Goal: Task Accomplishment & Management: Complete application form

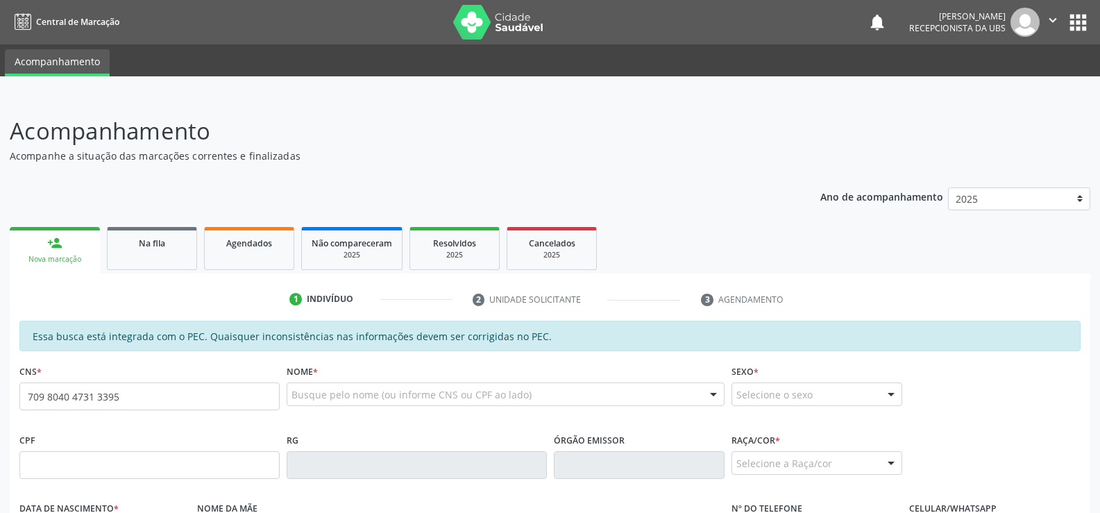
type input "709 8040 4731 3395"
type input "287.106.574-87"
type input "2[DATE]"
type input "[PERSON_NAME] da Conceição"
type input "[PHONE_NUMBER]"
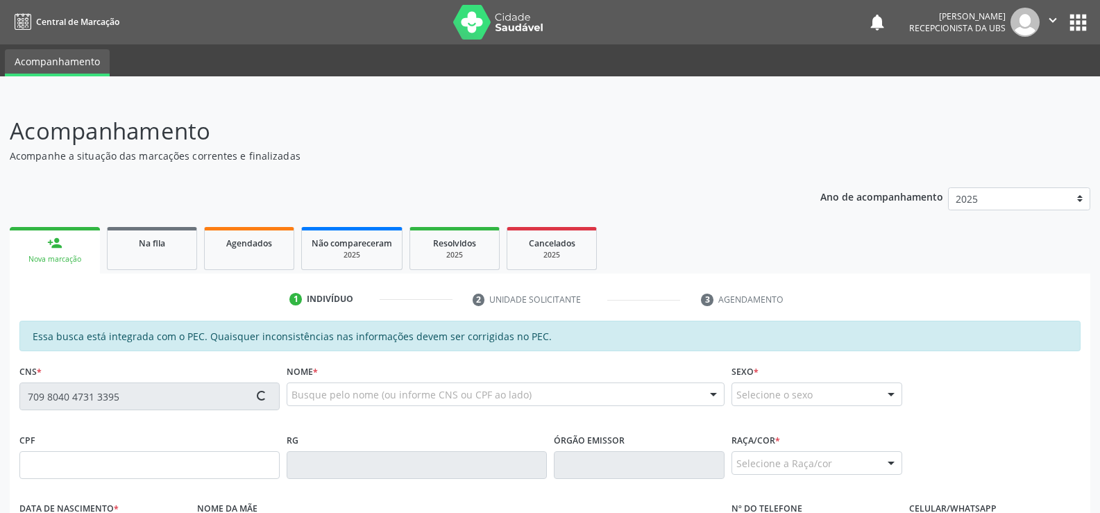
type input "S/N"
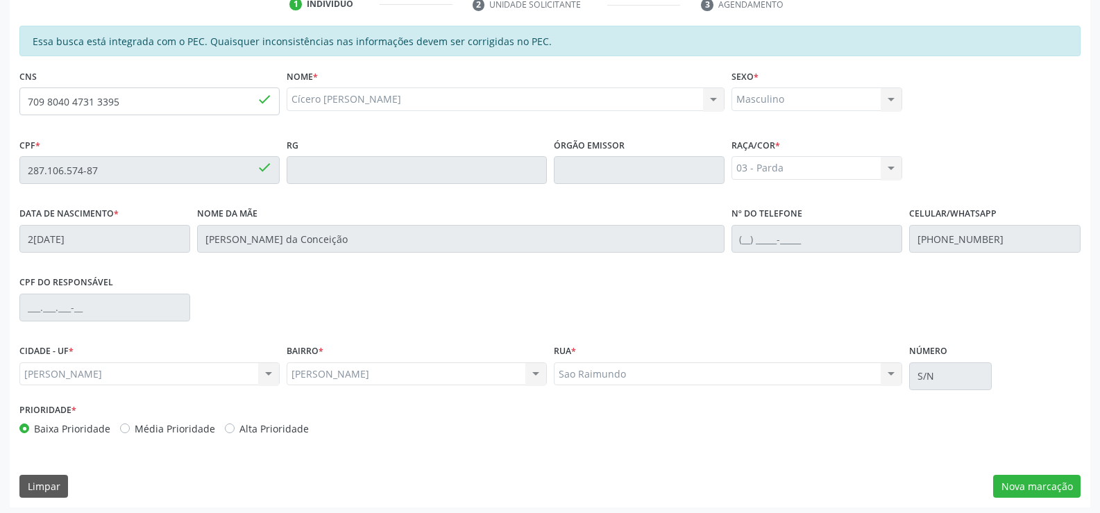
scroll to position [299, 0]
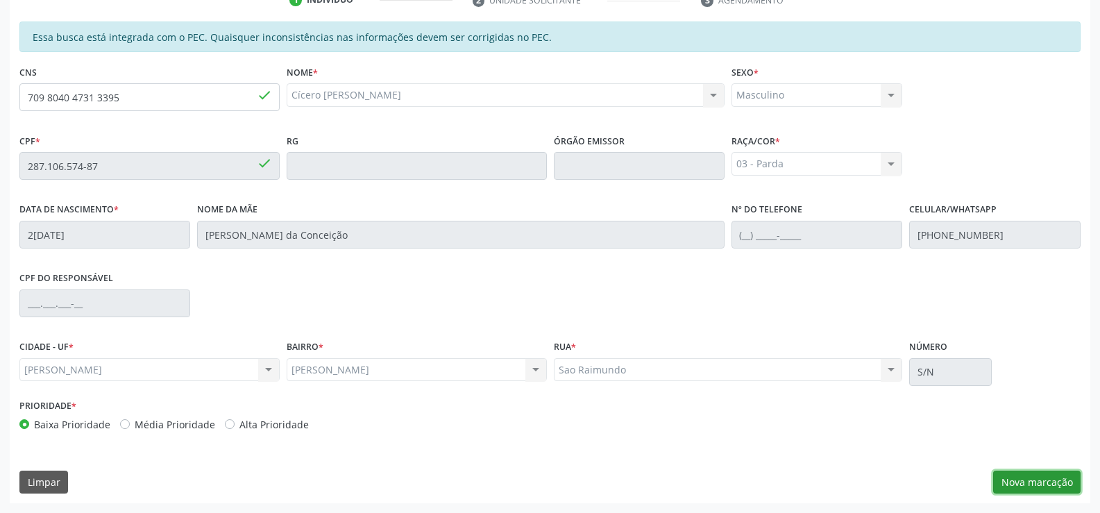
click at [1026, 482] on button "Nova marcação" at bounding box center [1036, 483] width 87 height 24
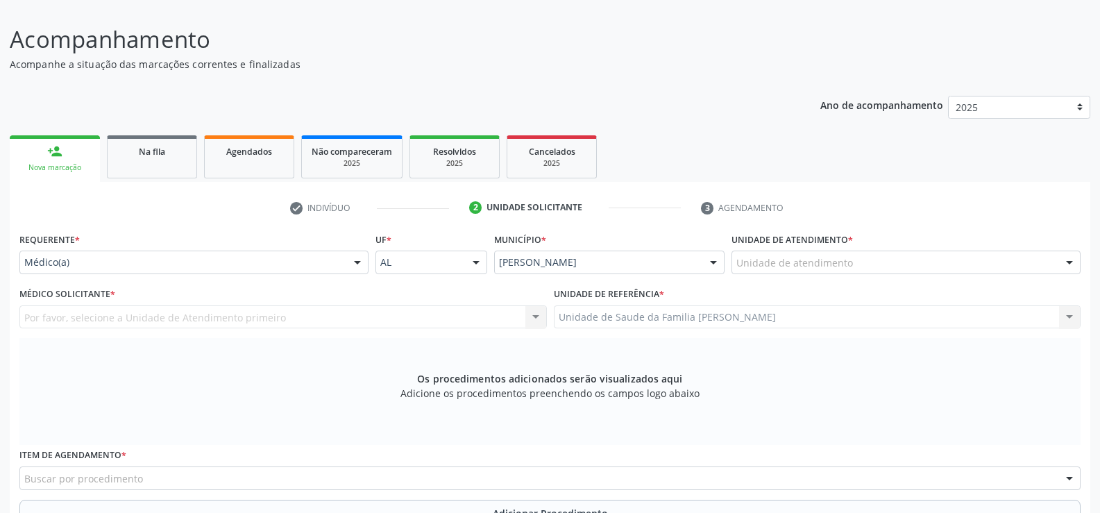
scroll to position [161, 0]
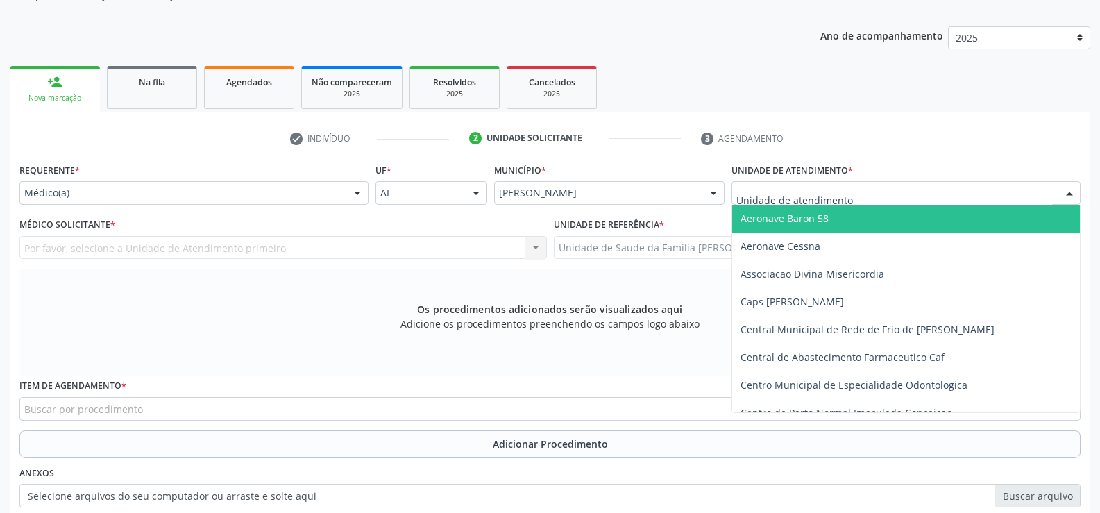
click at [1069, 194] on div at bounding box center [1069, 194] width 21 height 24
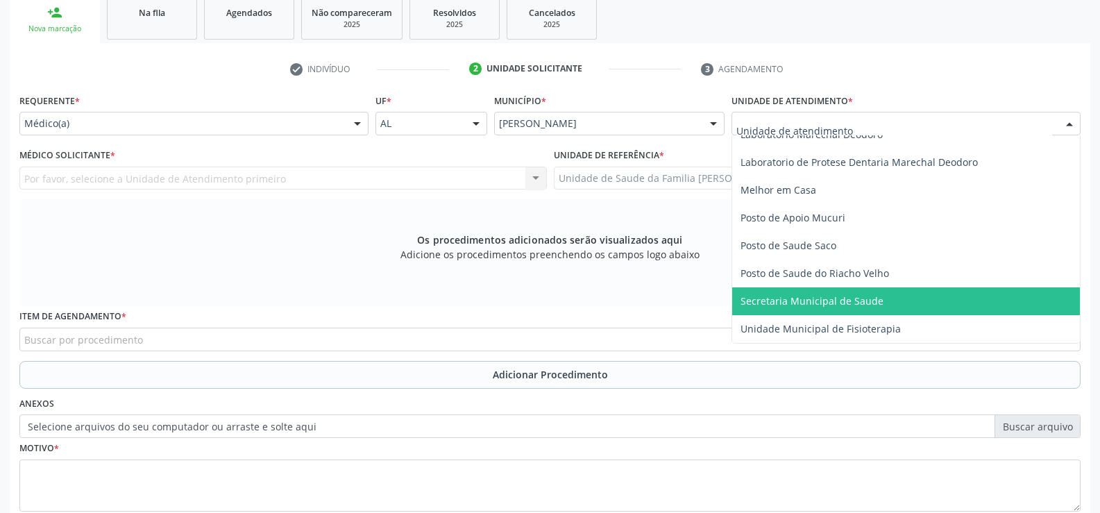
scroll to position [612, 0]
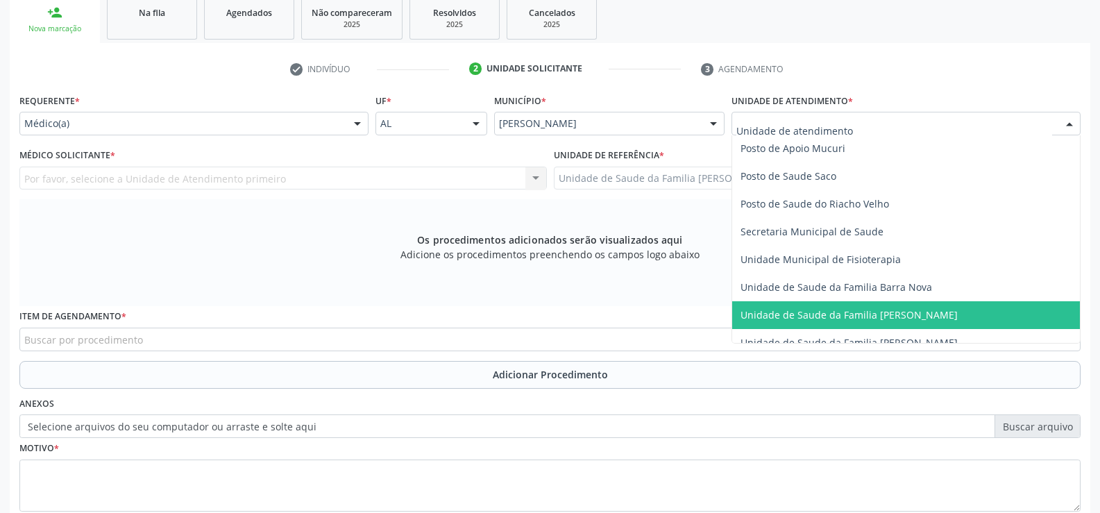
click at [939, 314] on span "Unidade de Saude da Familia [PERSON_NAME]" at bounding box center [849, 314] width 217 height 13
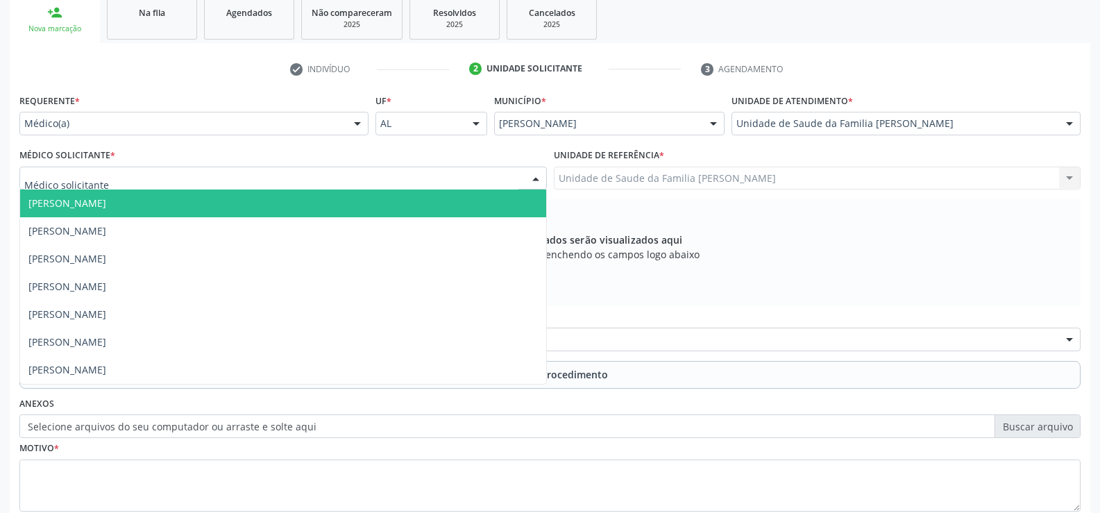
click at [283, 176] on div at bounding box center [283, 179] width 528 height 24
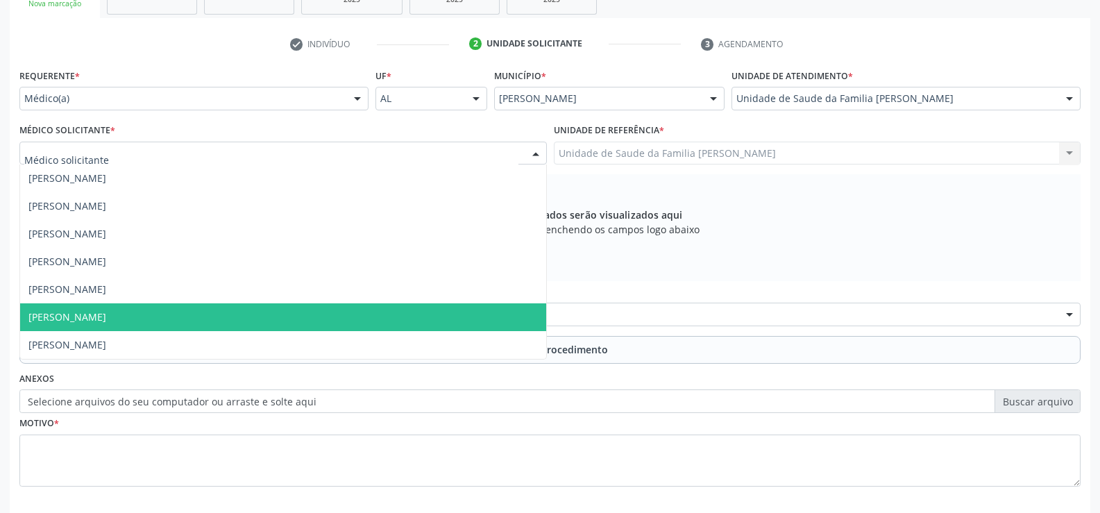
scroll to position [230, 0]
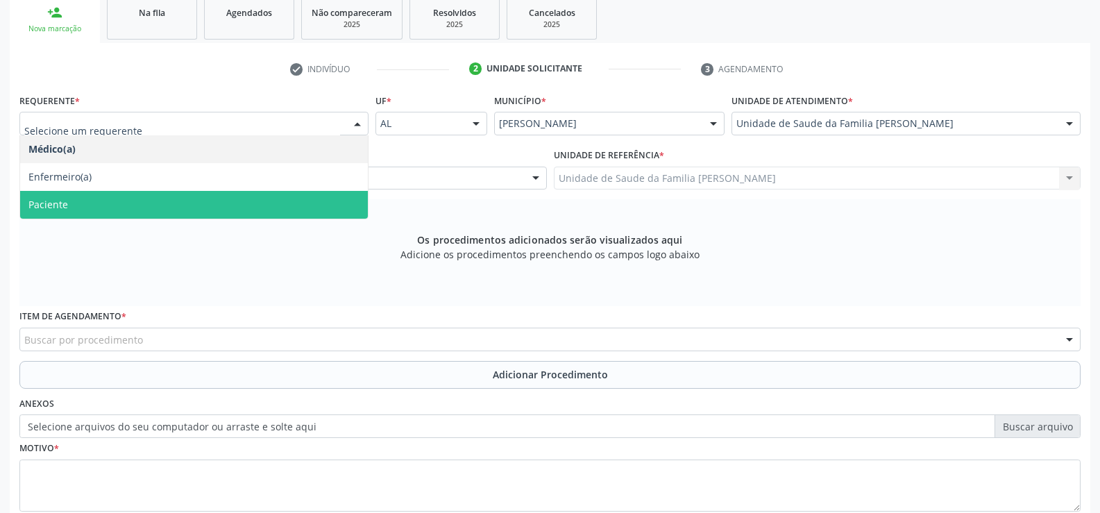
click at [90, 213] on span "Paciente" at bounding box center [194, 205] width 348 height 28
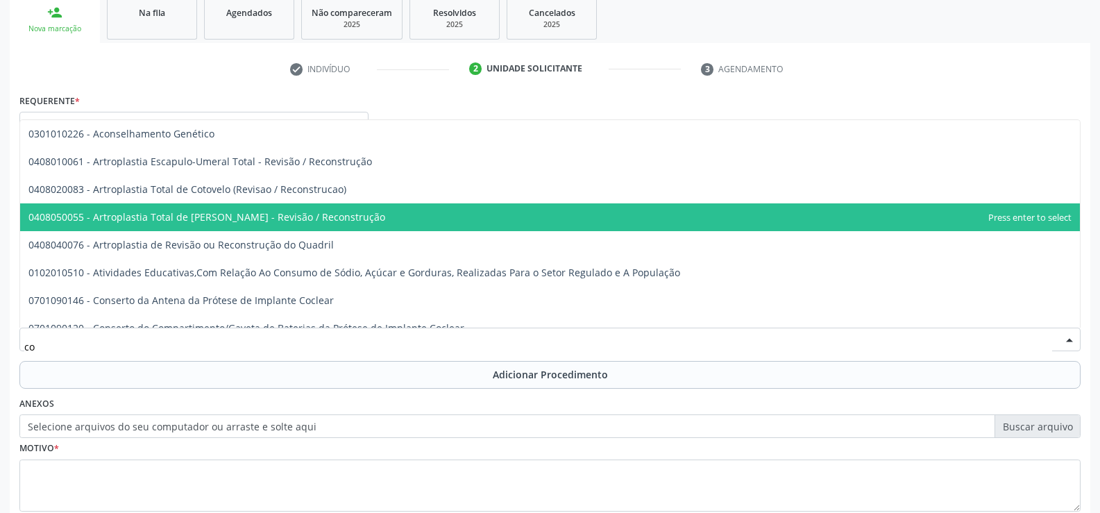
type input "c"
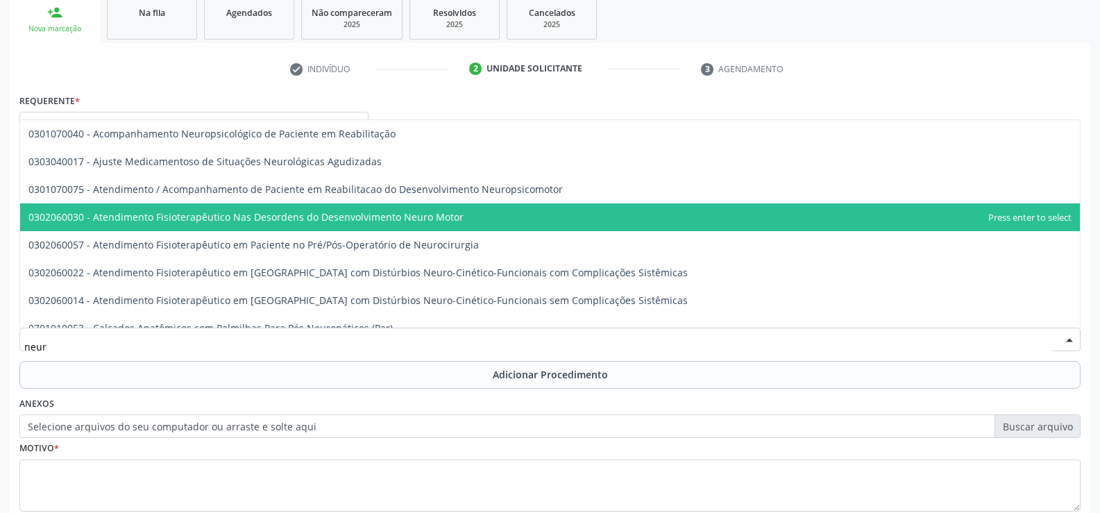
type input "neuro"
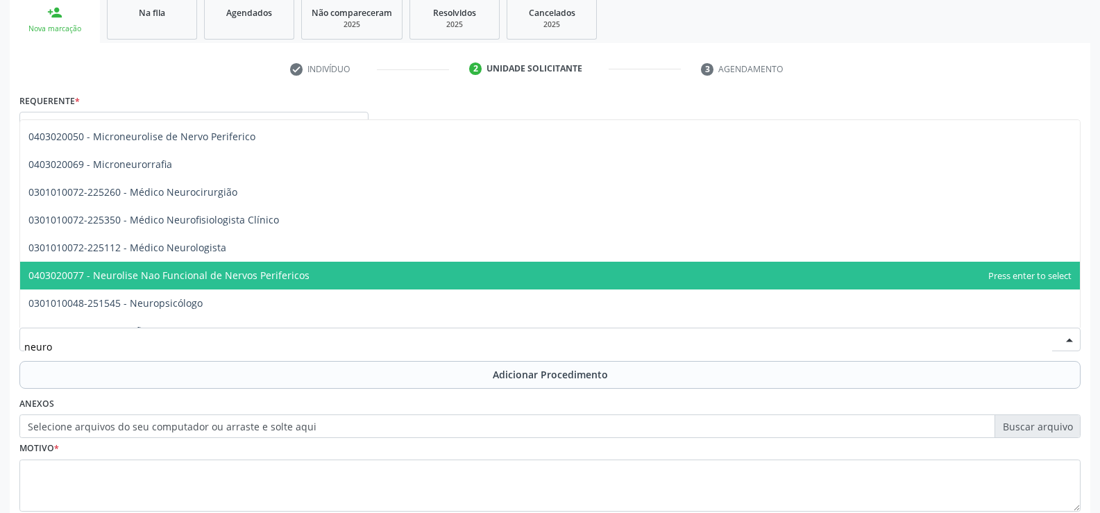
scroll to position [416, 0]
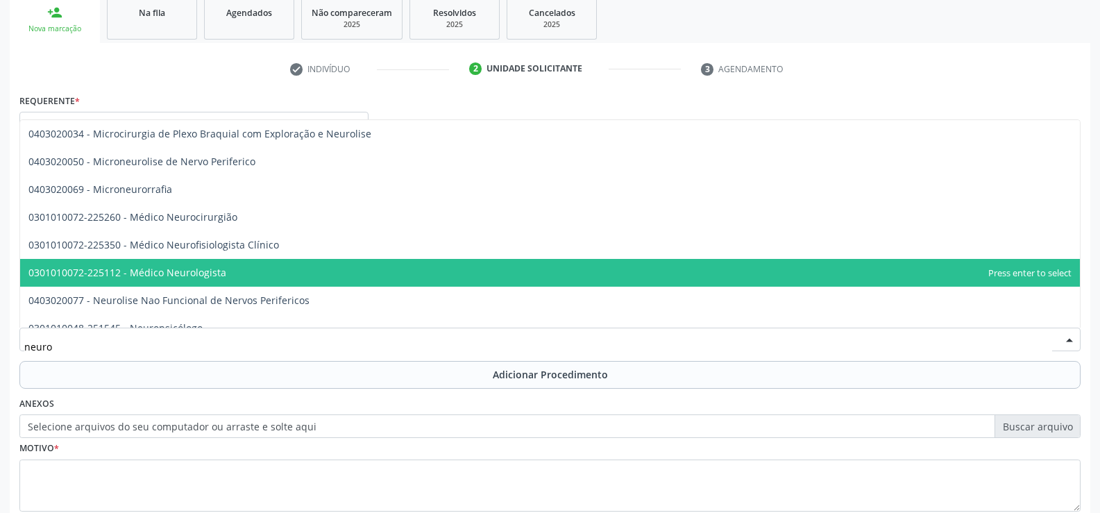
click at [249, 275] on span "0301010072-225112 - Médico Neurologista" at bounding box center [550, 273] width 1060 height 28
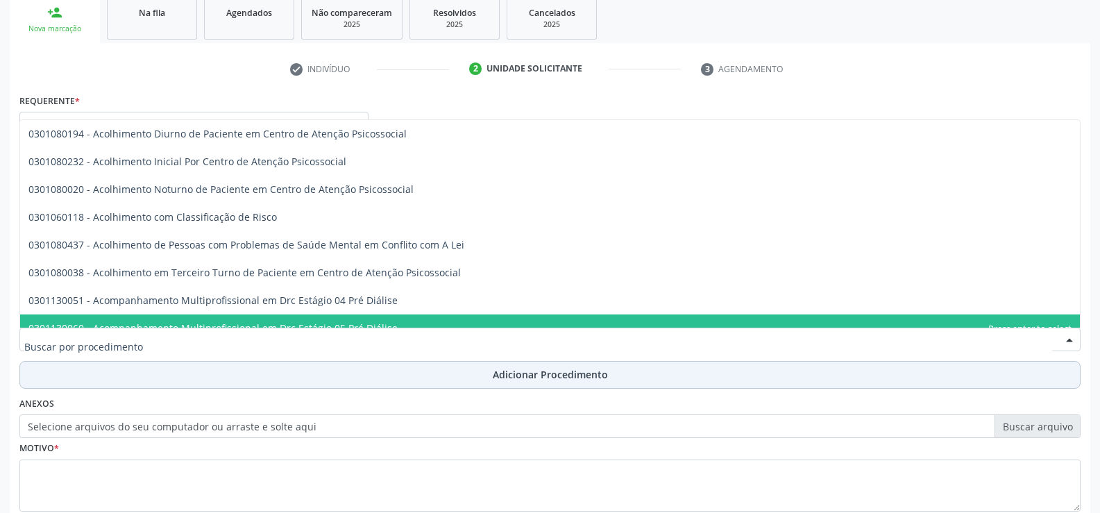
click at [169, 371] on button "Adicionar Procedimento" at bounding box center [549, 375] width 1061 height 28
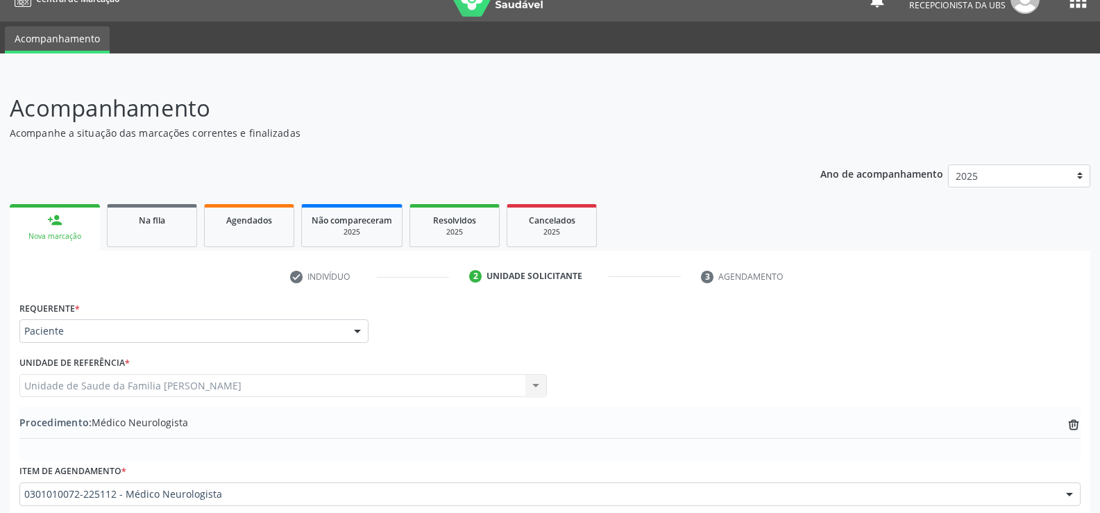
scroll to position [0, 0]
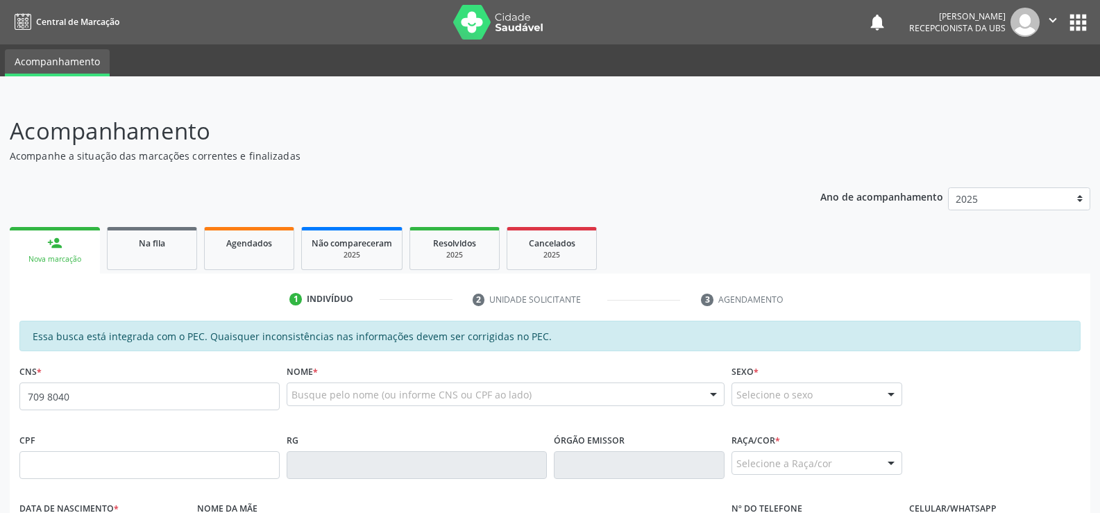
type input "709 8040 4731 3395"
type input "287.106.574-87"
type input "22/11/1954"
type input "Benigna Rosália da Conceição"
type input "[PHONE_NUMBER]"
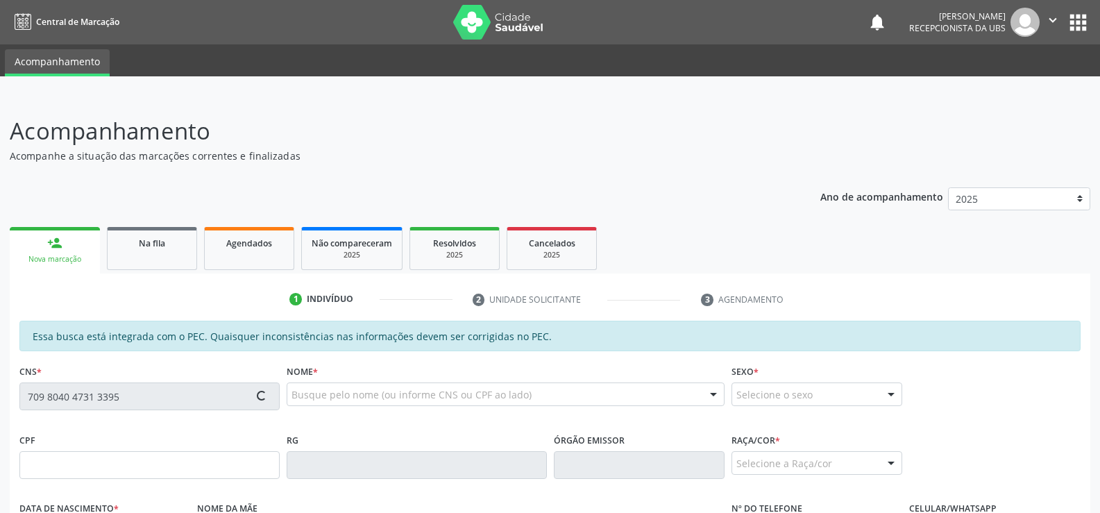
type input "S/N"
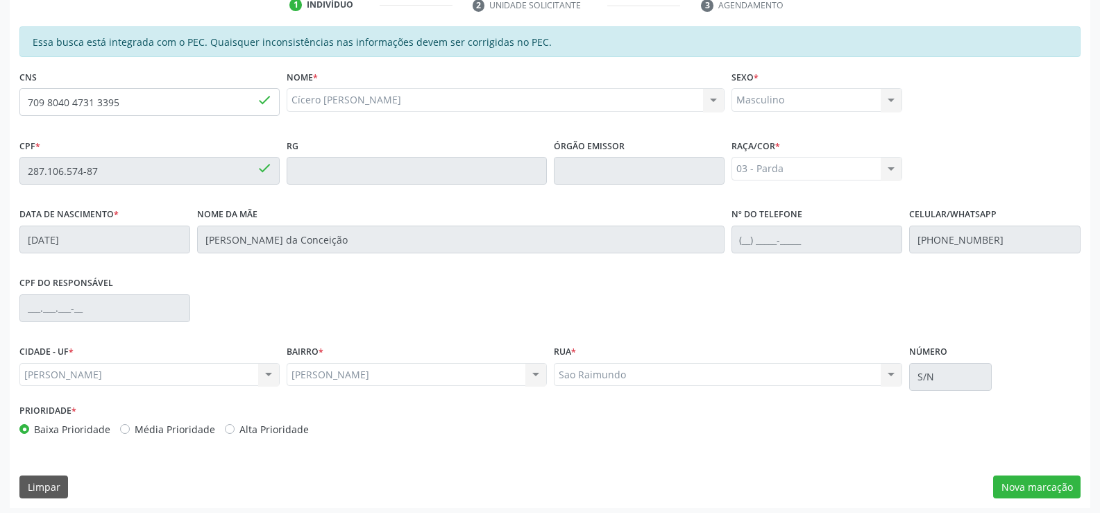
scroll to position [299, 0]
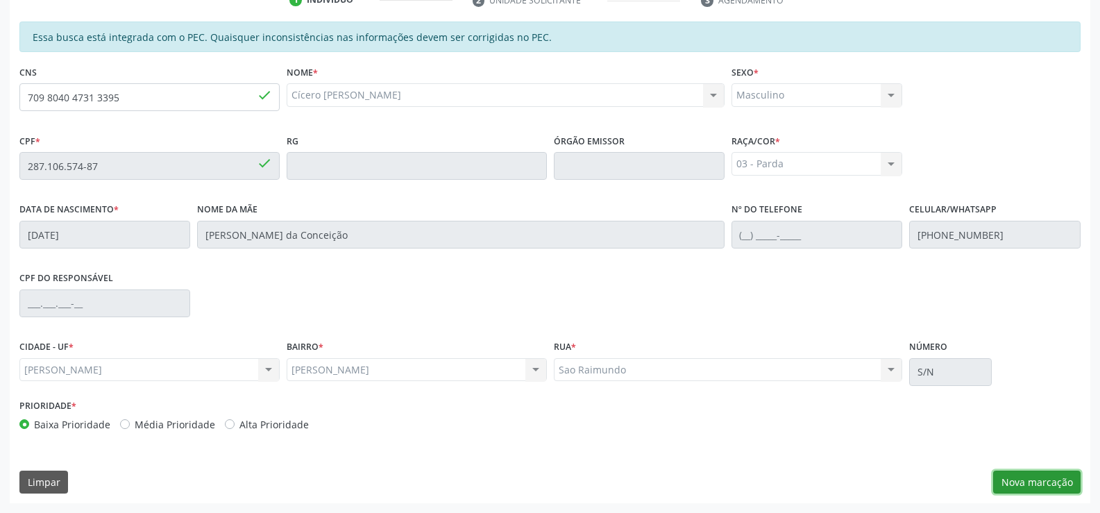
click at [1030, 481] on button "Nova marcação" at bounding box center [1036, 483] width 87 height 24
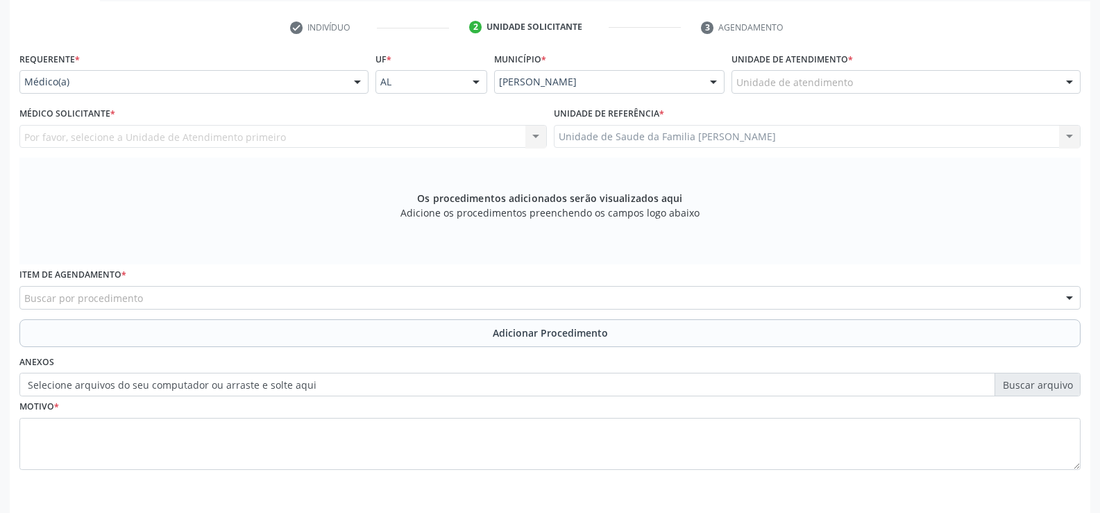
scroll to position [251, 0]
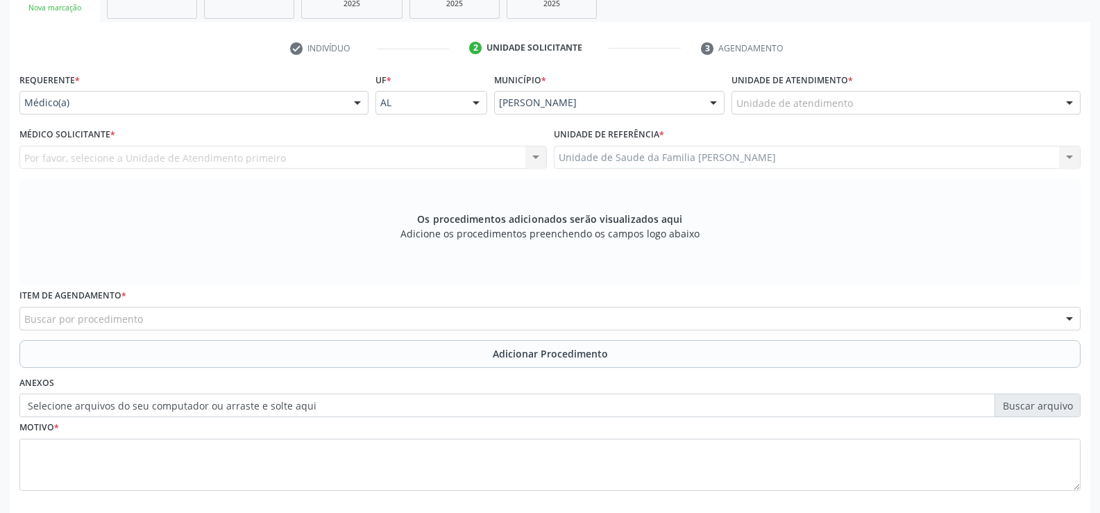
click at [359, 102] on div at bounding box center [357, 104] width 21 height 24
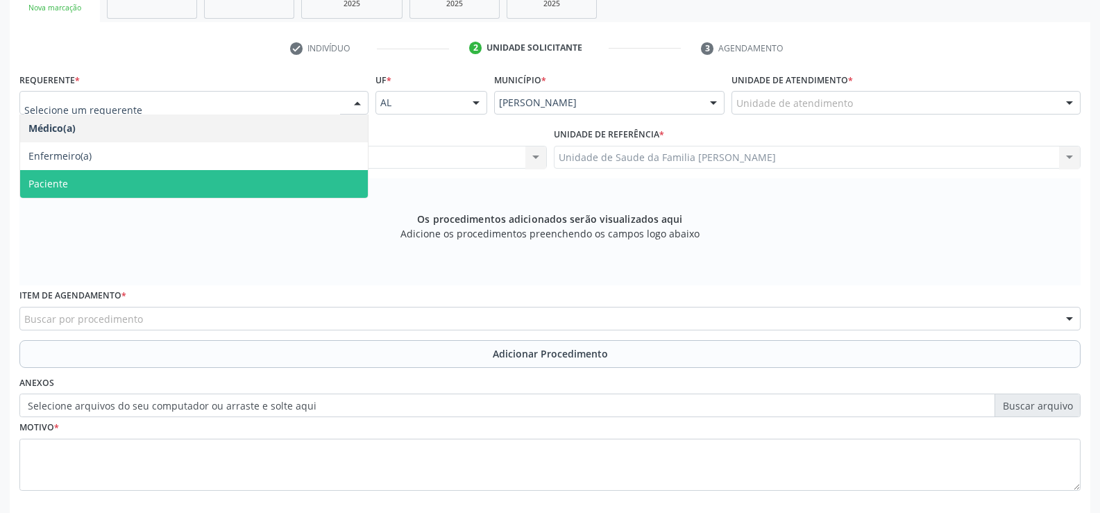
click at [75, 186] on span "Paciente" at bounding box center [194, 184] width 348 height 28
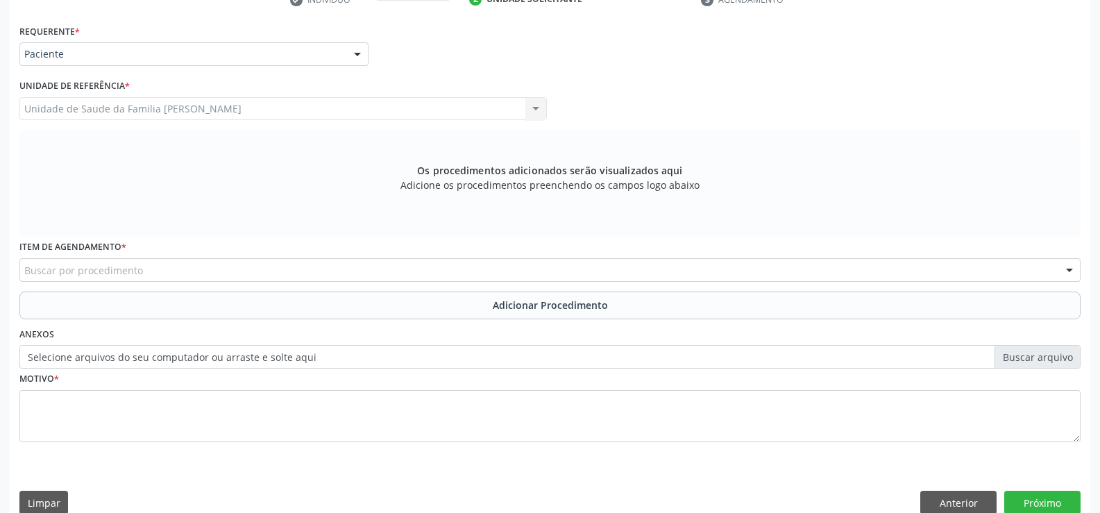
scroll to position [321, 0]
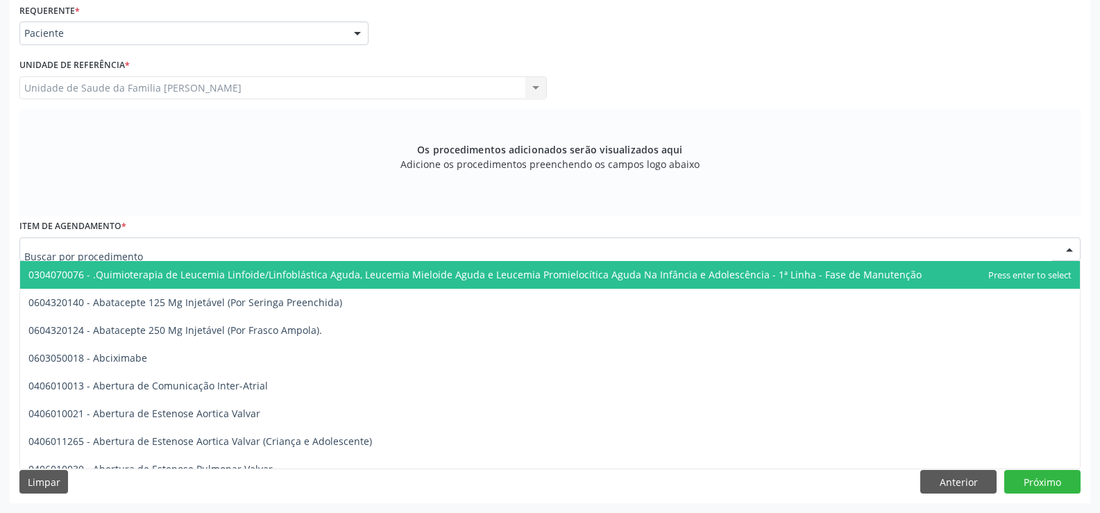
click at [156, 247] on div at bounding box center [549, 249] width 1061 height 24
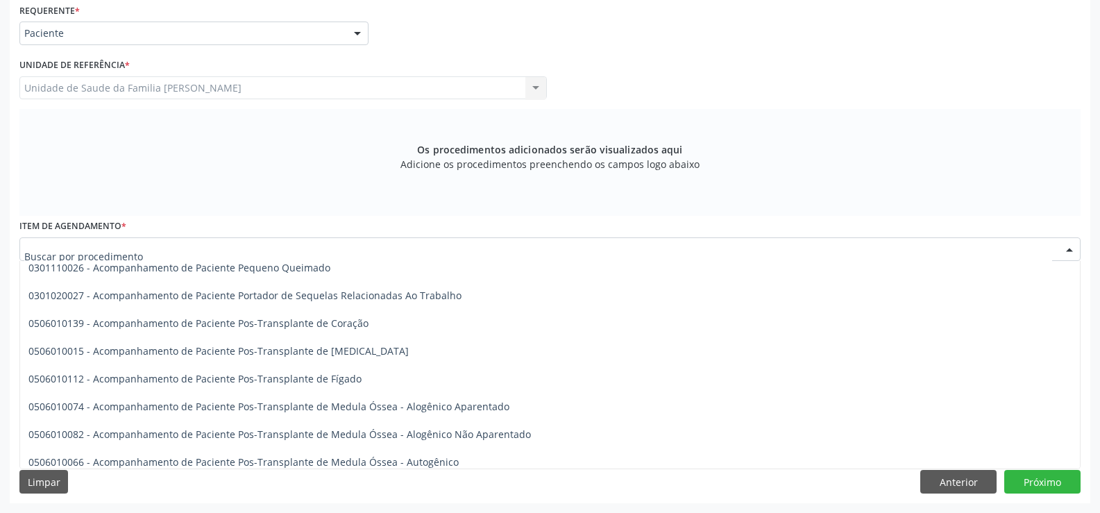
scroll to position [902, 0]
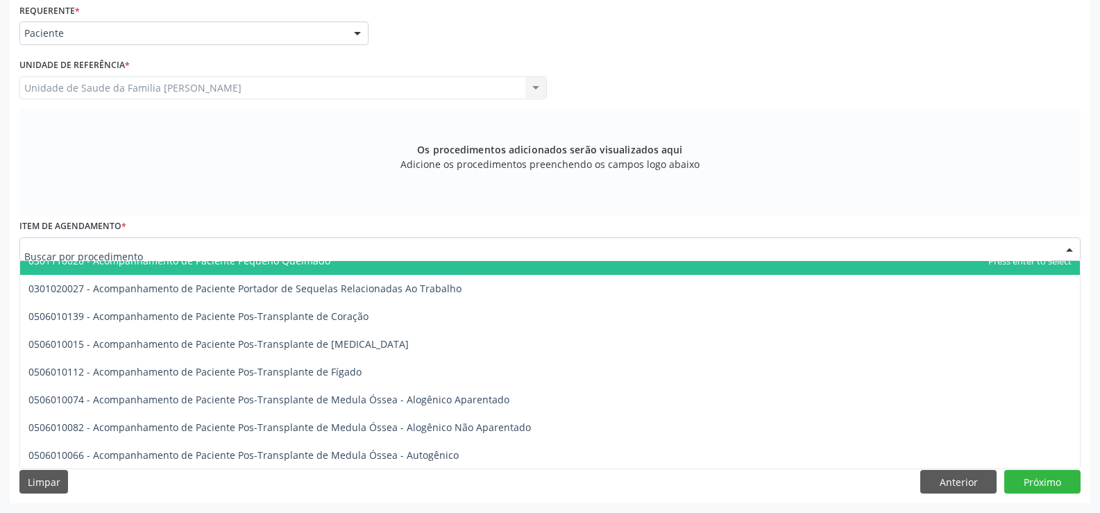
click at [158, 246] on input "text" at bounding box center [538, 256] width 1028 height 28
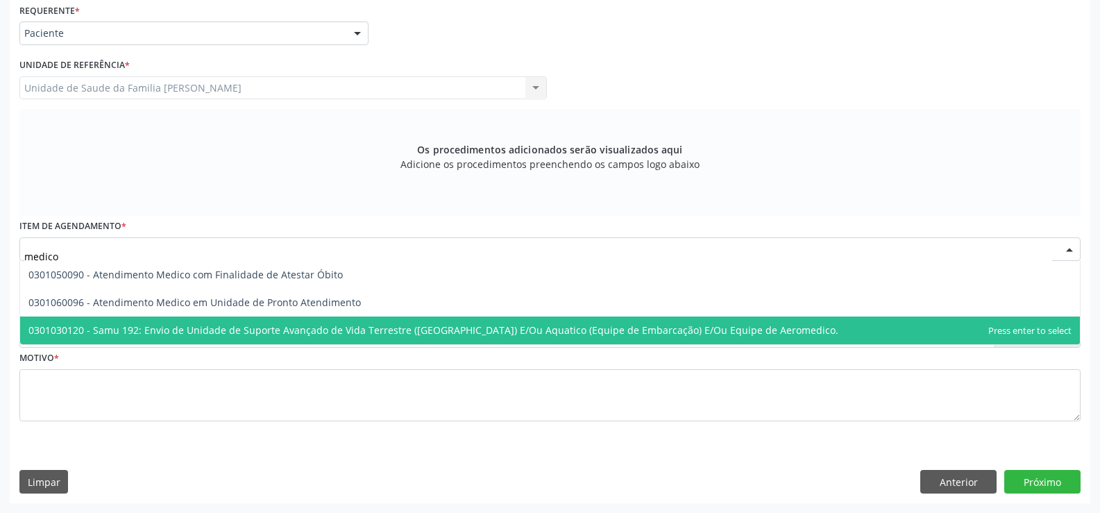
scroll to position [0, 0]
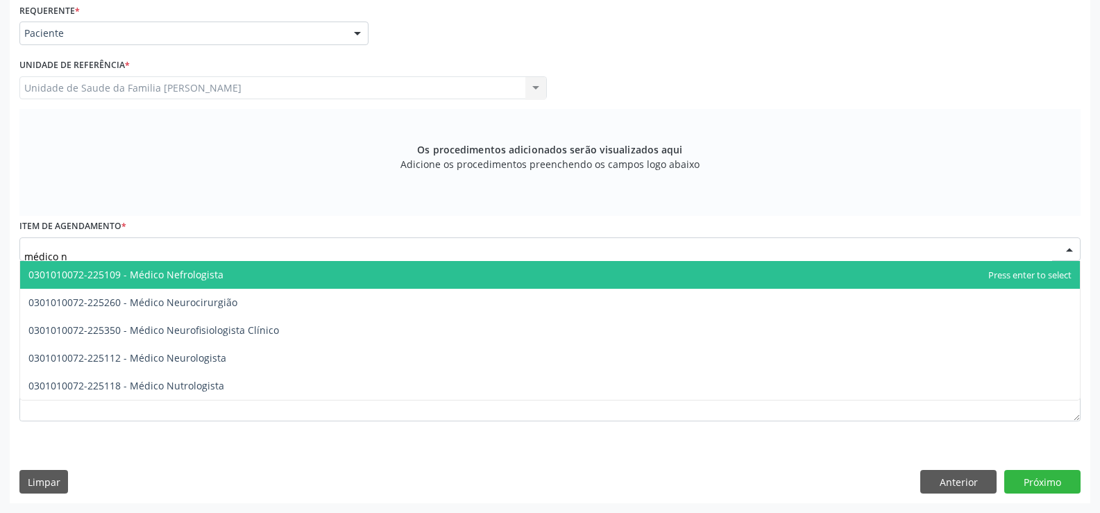
type input "médico ne"
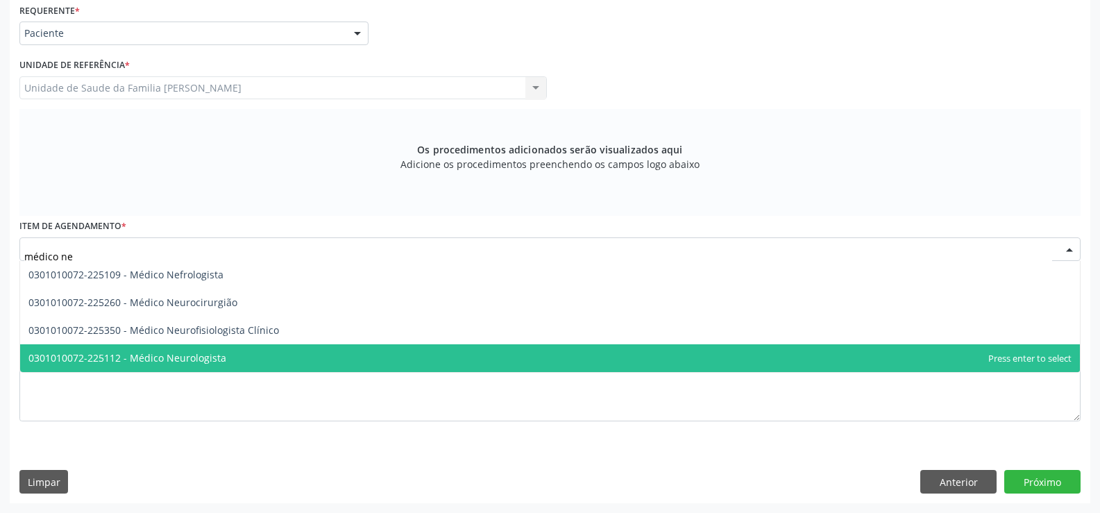
click at [167, 357] on span "0301010072-225112 - Médico Neurologista" at bounding box center [127, 357] width 198 height 13
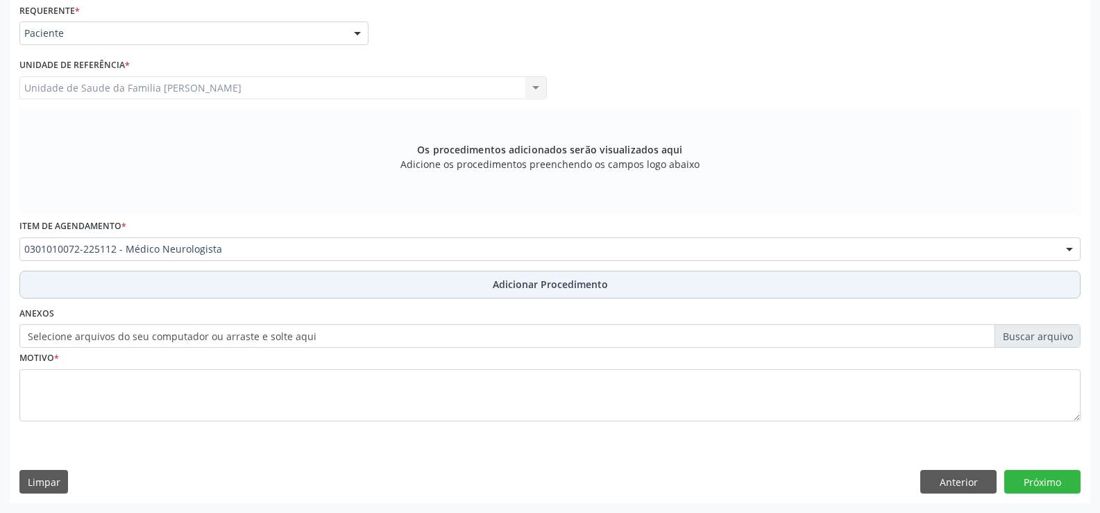
click at [544, 287] on span "Adicionar Procedimento" at bounding box center [550, 284] width 115 height 15
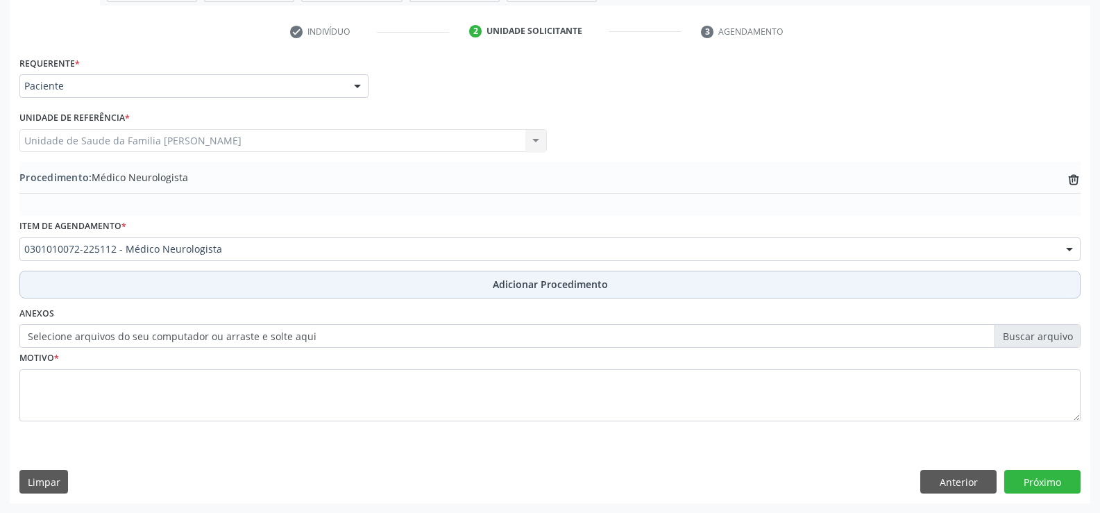
scroll to position [268, 0]
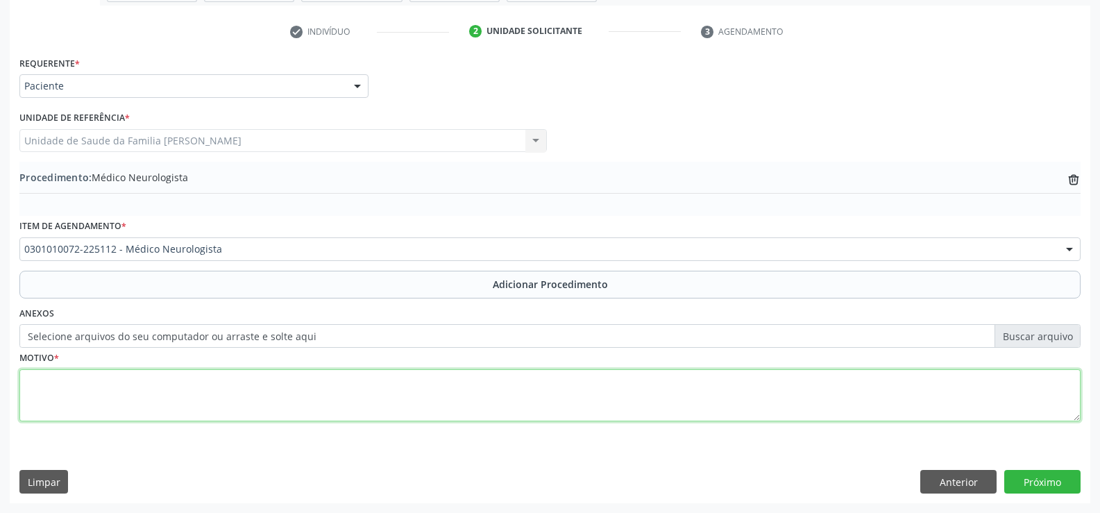
click at [125, 394] on textarea at bounding box center [549, 395] width 1061 height 53
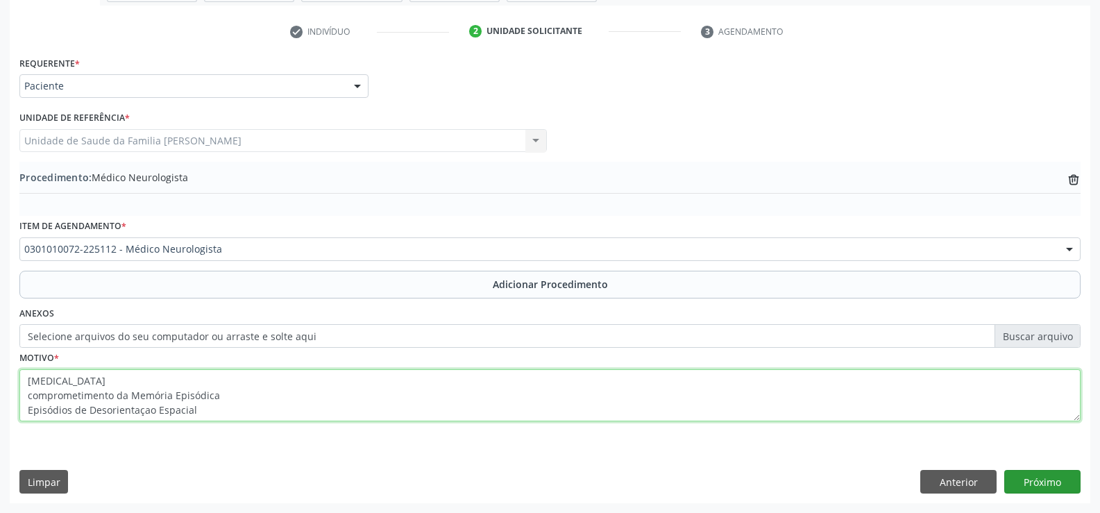
type textarea "prosopagnosia comprometimento da Memória Episódica Episódios de Desorientaçao E…"
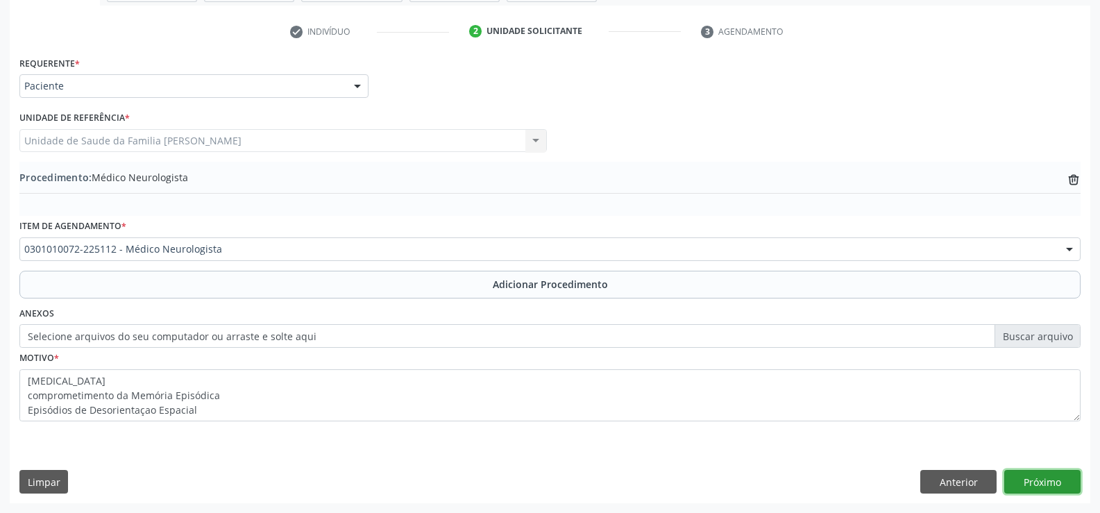
click at [1049, 482] on button "Próximo" at bounding box center [1042, 482] width 76 height 24
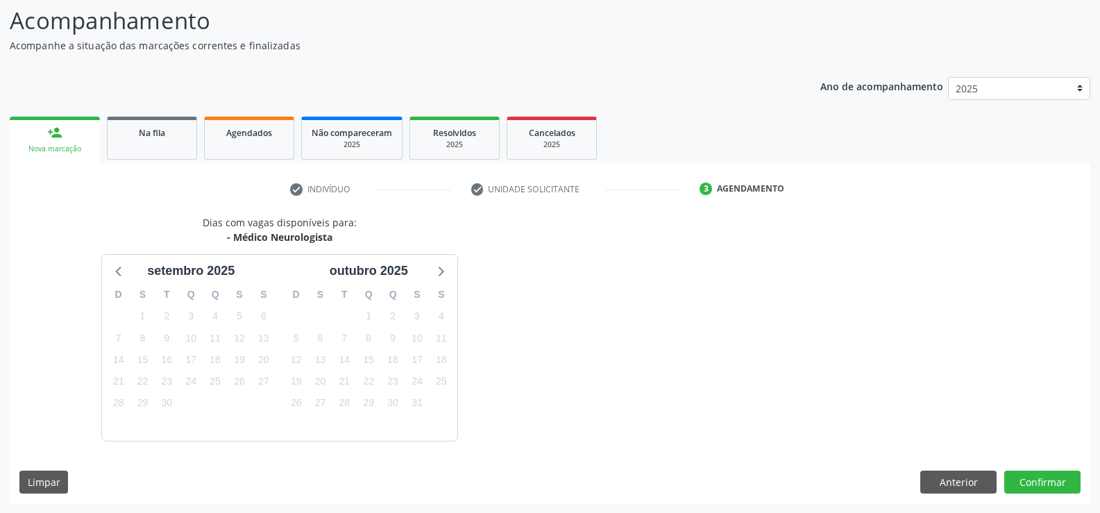
scroll to position [151, 0]
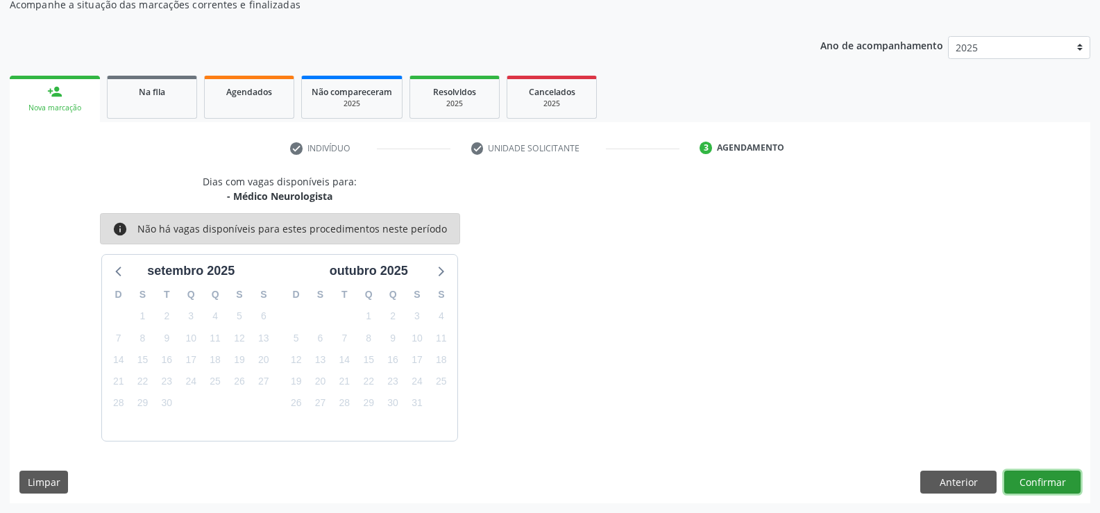
click at [1044, 482] on button "Confirmar" at bounding box center [1042, 483] width 76 height 24
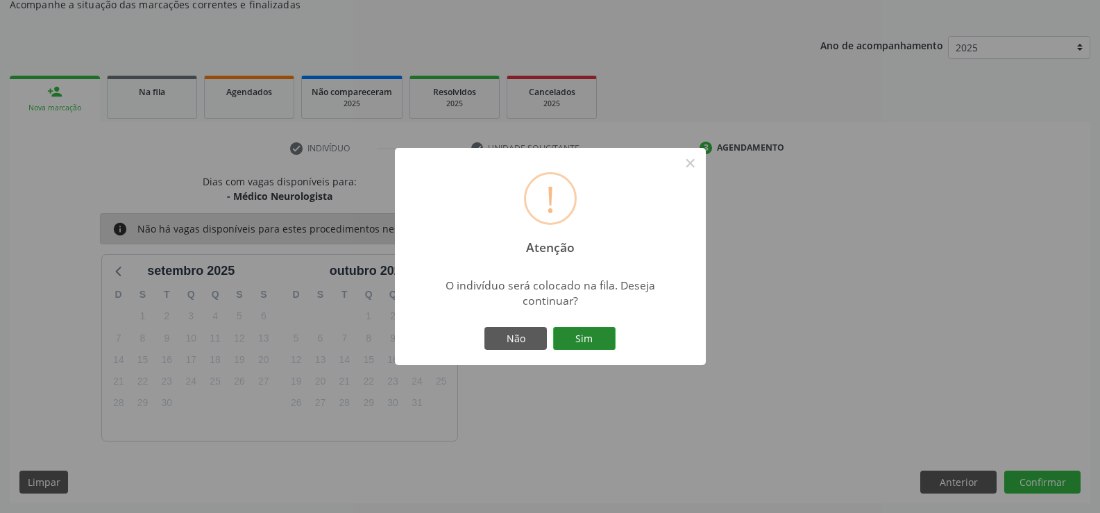
click at [579, 339] on button "Sim" at bounding box center [584, 339] width 62 height 24
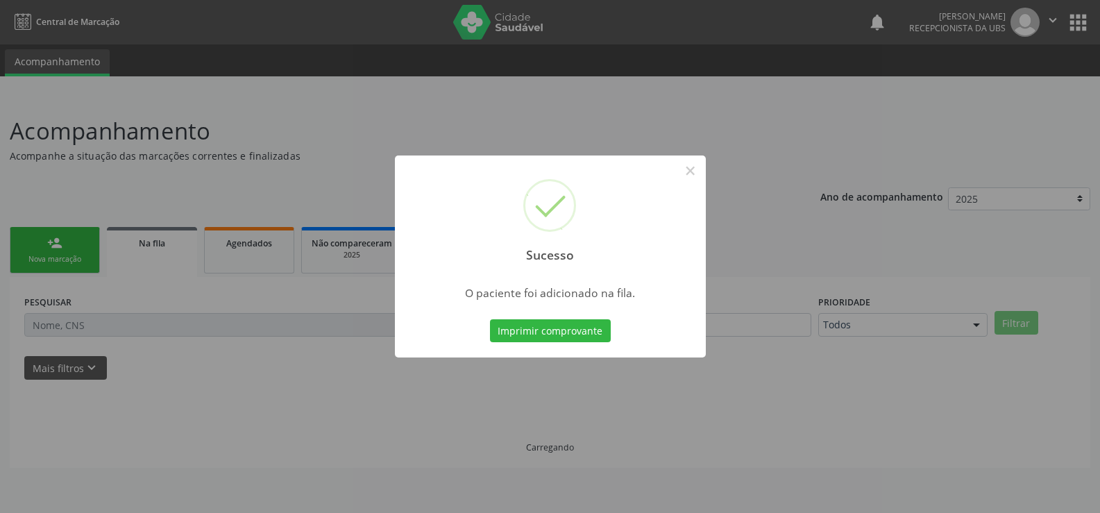
scroll to position [0, 0]
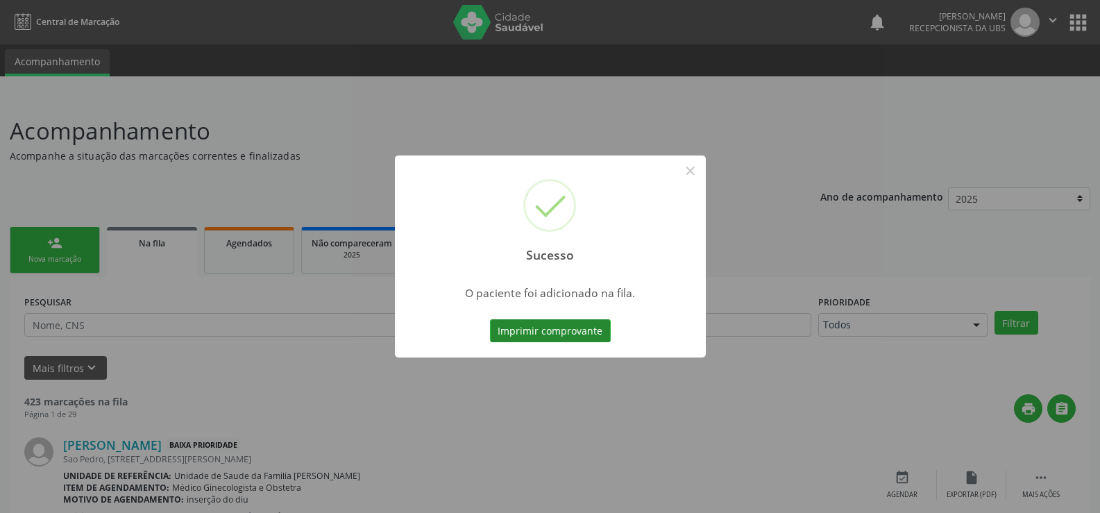
click at [555, 334] on button "Imprimir comprovante" at bounding box center [550, 331] width 121 height 24
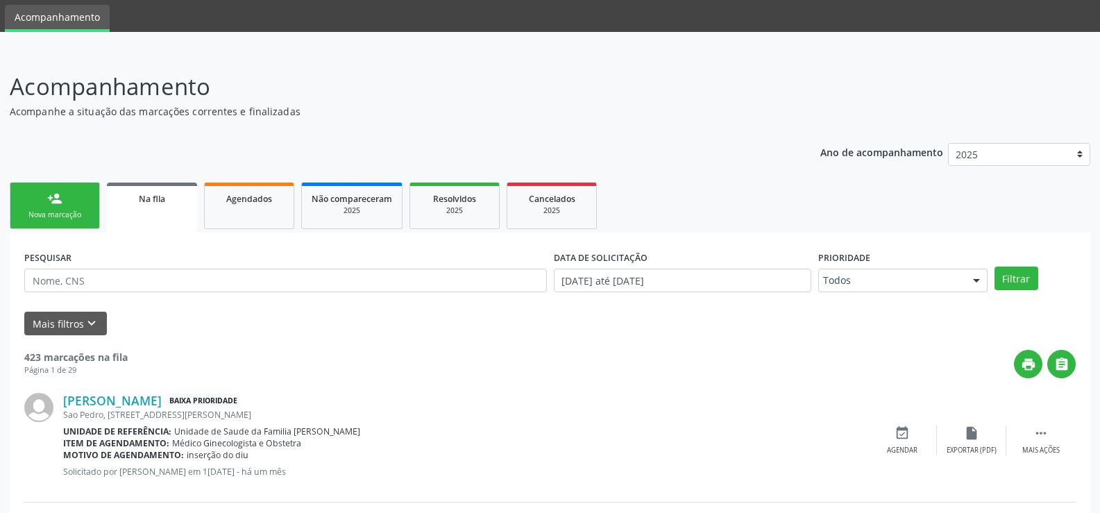
scroll to position [69, 0]
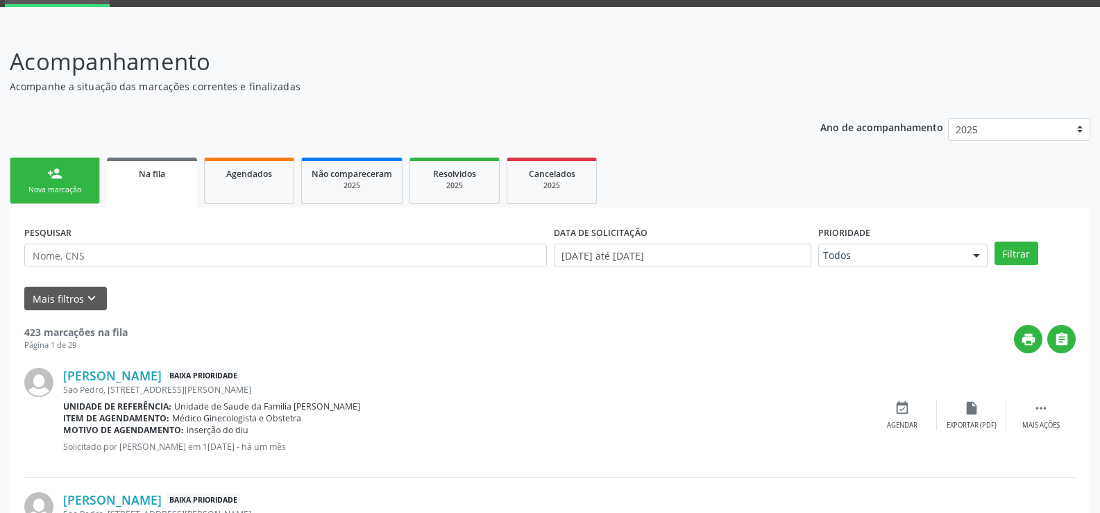
click at [52, 180] on div "person_add" at bounding box center [54, 173] width 15 height 15
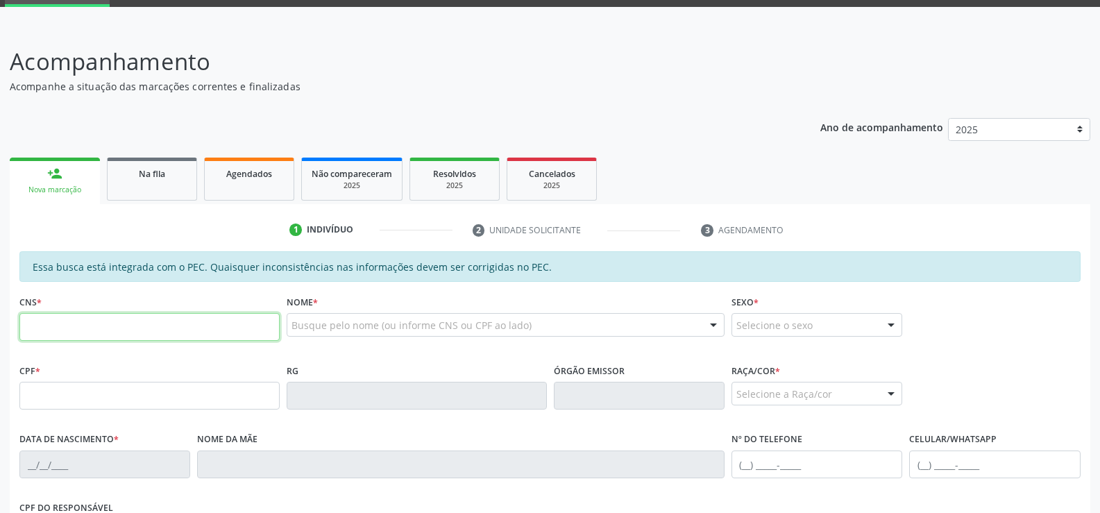
click at [125, 323] on input "text" at bounding box center [149, 327] width 260 height 28
type input "709 8040 4731 3395"
type input "287.106.574-87"
type input "2[DATE]"
type input "[PERSON_NAME] da Conceição"
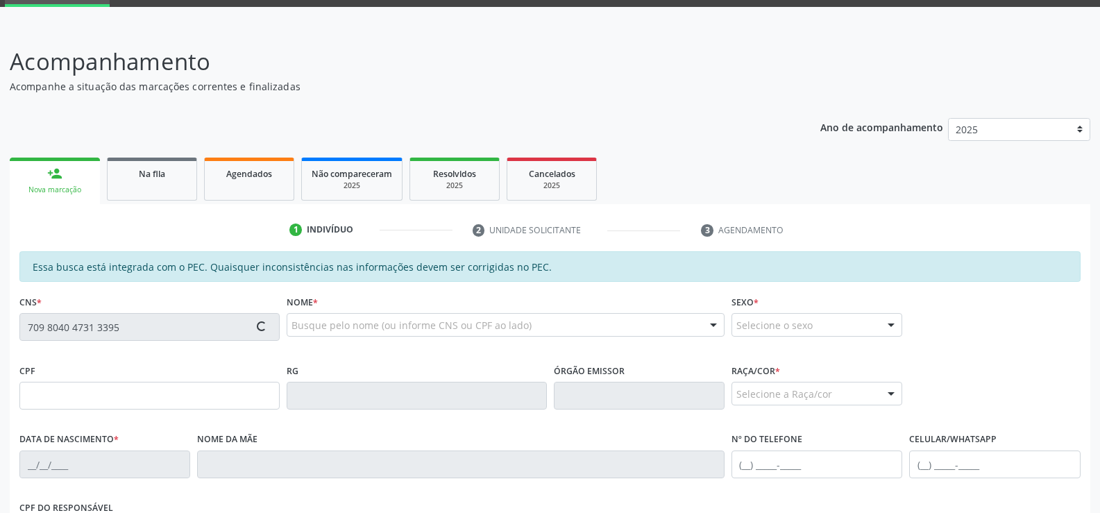
type input "[PHONE_NUMBER]"
type input "S/N"
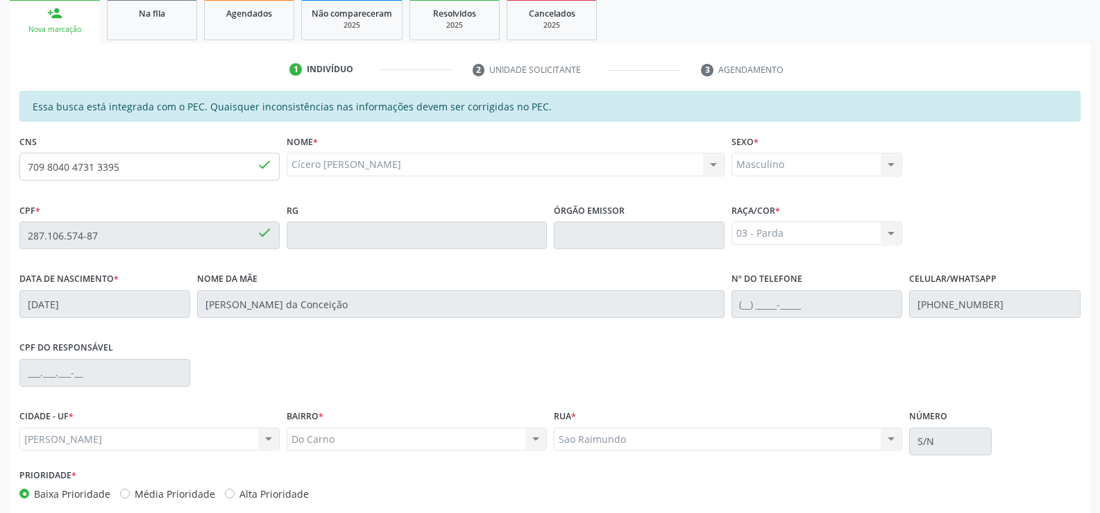
scroll to position [299, 0]
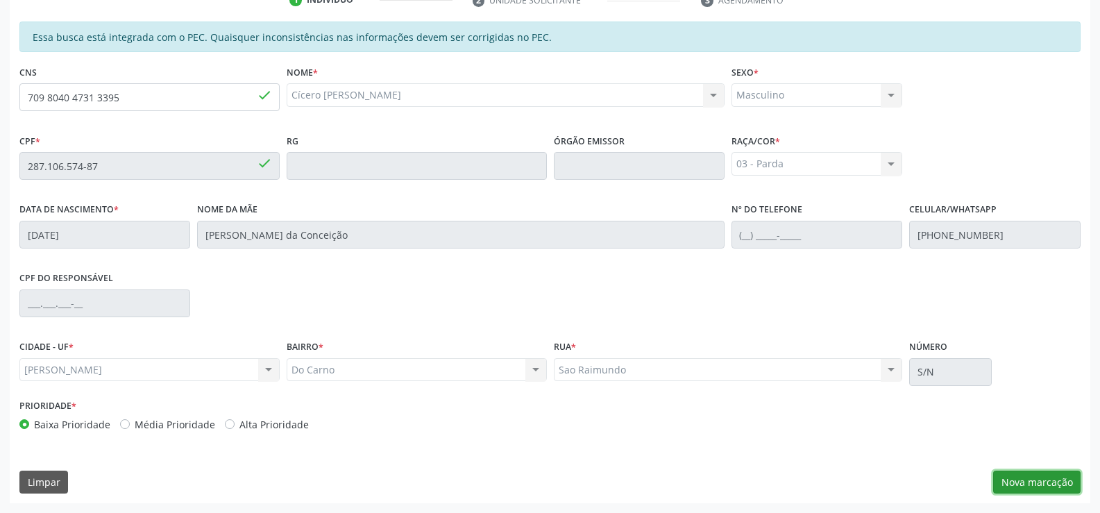
click at [1046, 479] on button "Nova marcação" at bounding box center [1036, 483] width 87 height 24
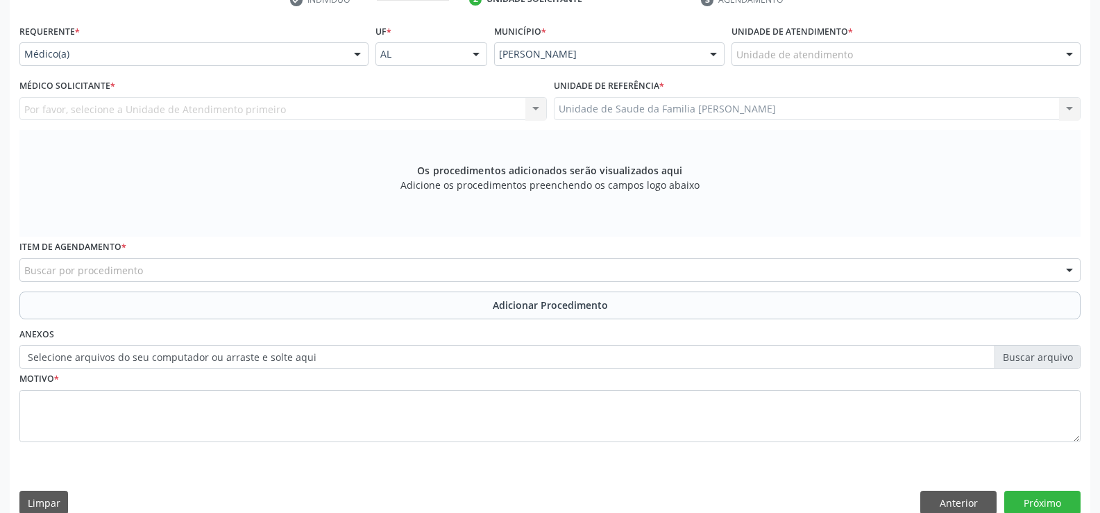
scroll to position [230, 0]
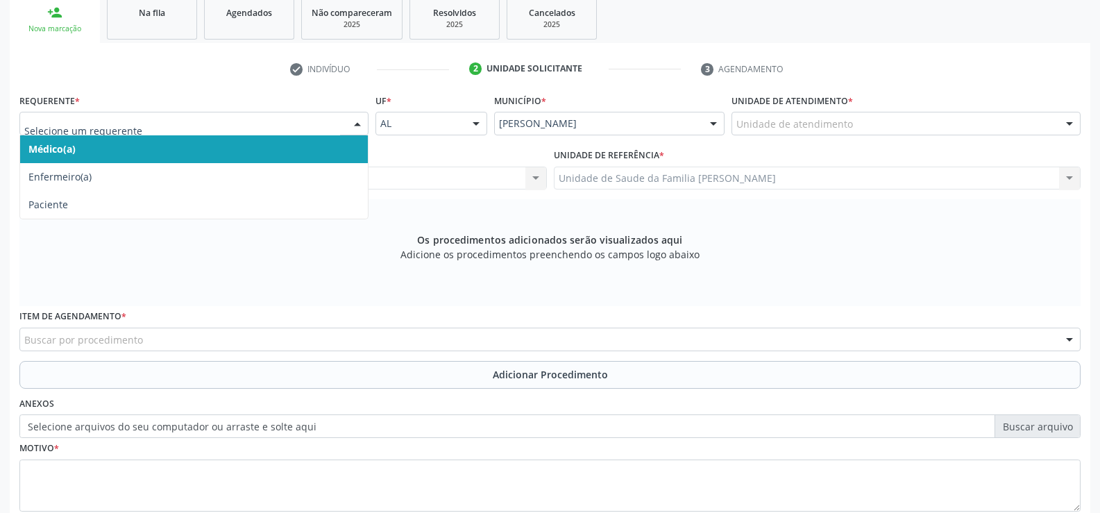
click at [356, 121] on div at bounding box center [357, 124] width 21 height 24
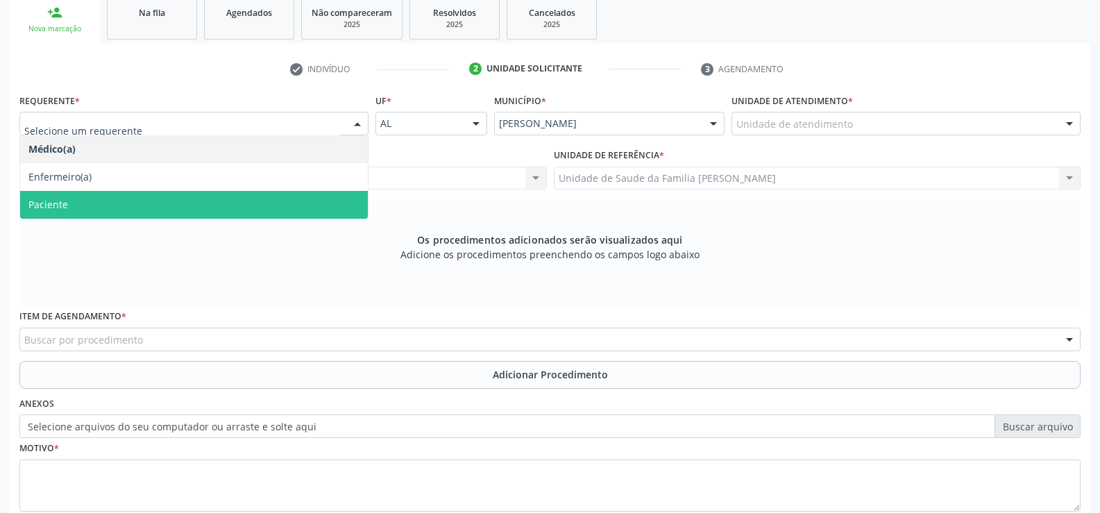
click at [131, 205] on span "Paciente" at bounding box center [194, 205] width 348 height 28
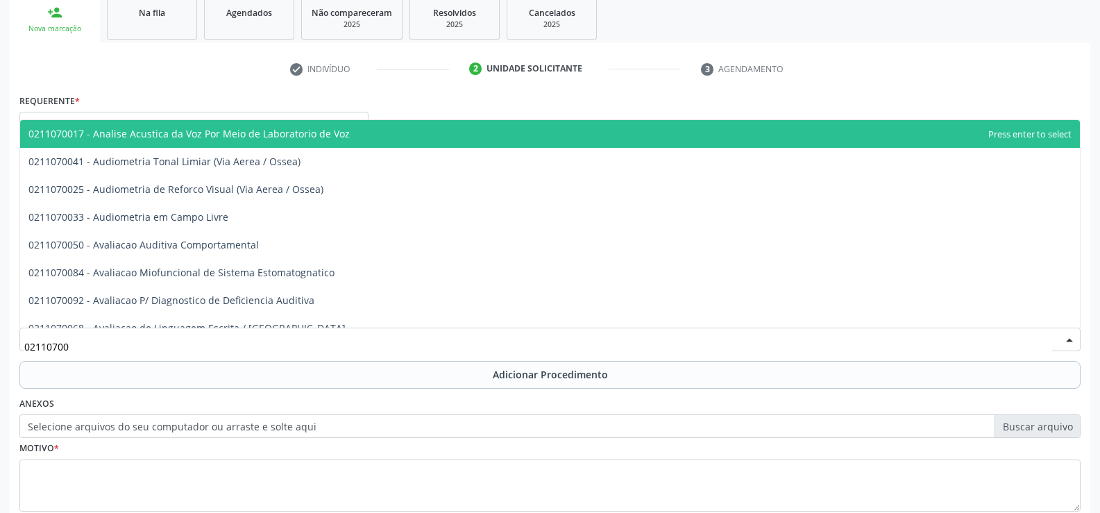
type input "021107004"
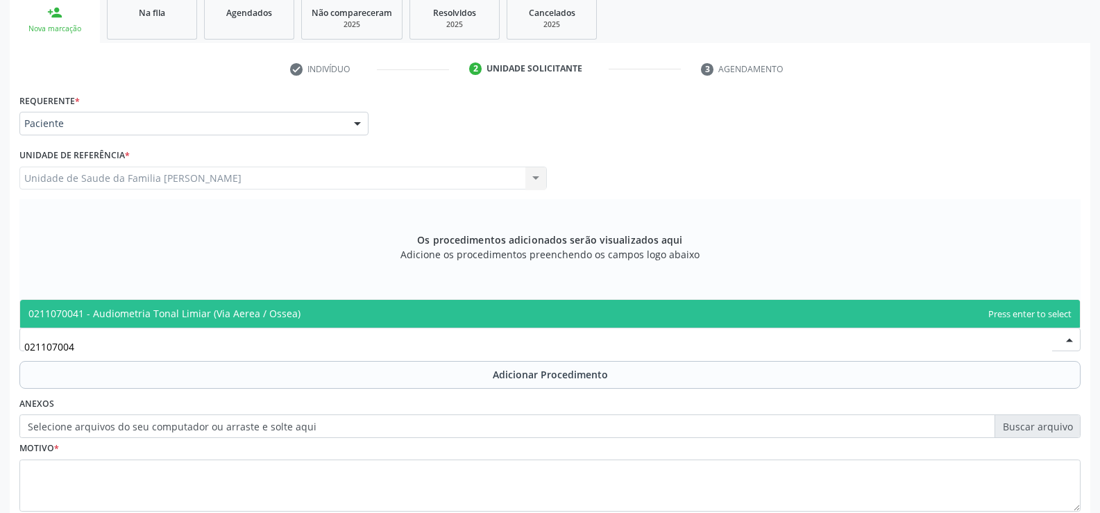
click at [186, 314] on span "0211070041 - Audiometria Tonal Limiar (Via Aerea / Ossea)" at bounding box center [164, 313] width 272 height 13
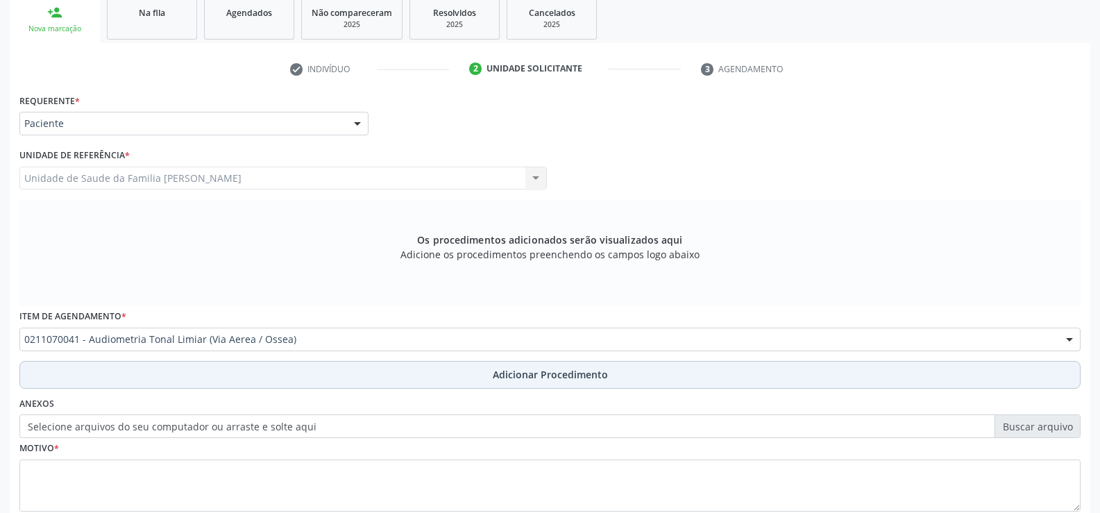
click at [534, 372] on span "Adicionar Procedimento" at bounding box center [550, 374] width 115 height 15
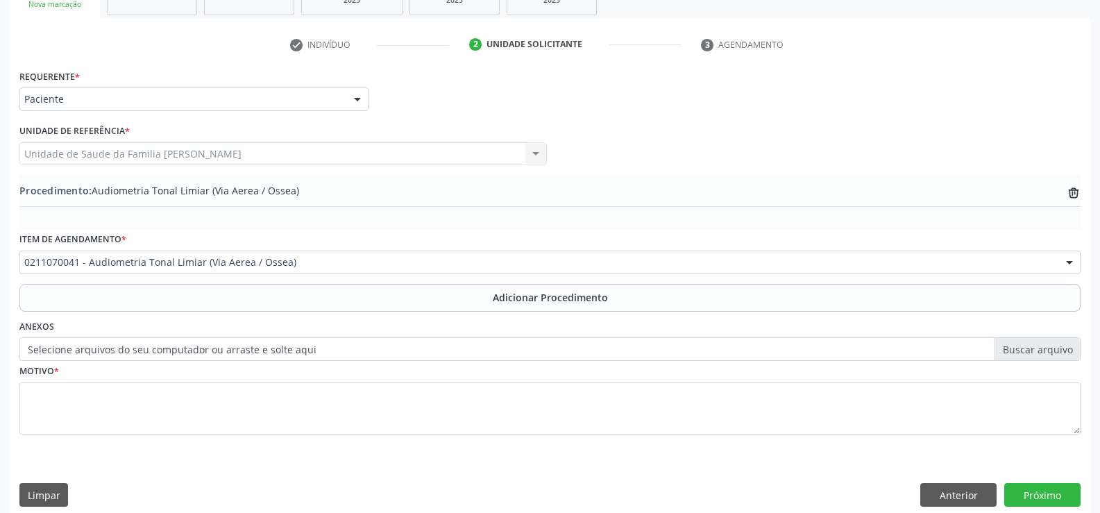
scroll to position [268, 0]
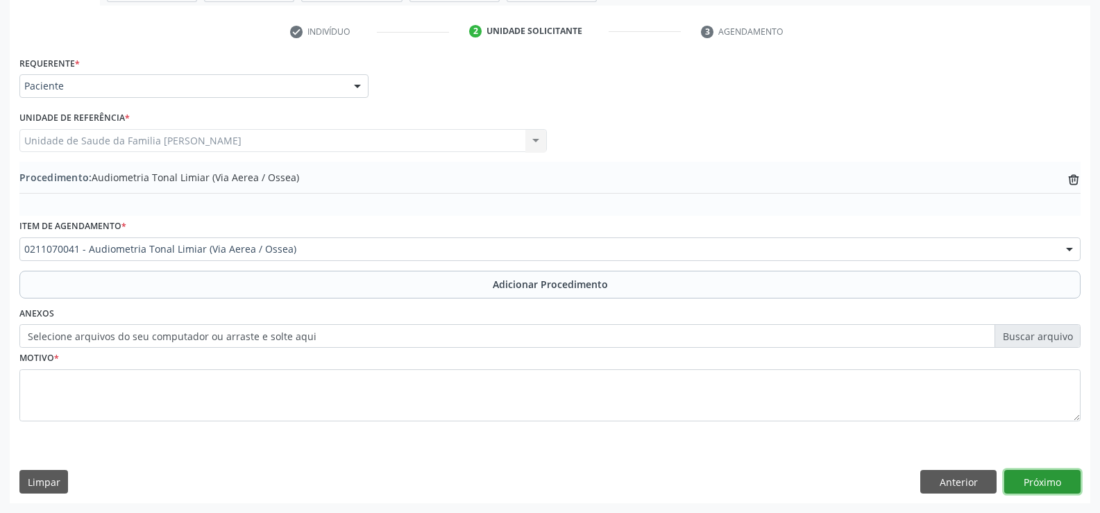
click at [1029, 485] on button "Próximo" at bounding box center [1042, 482] width 76 height 24
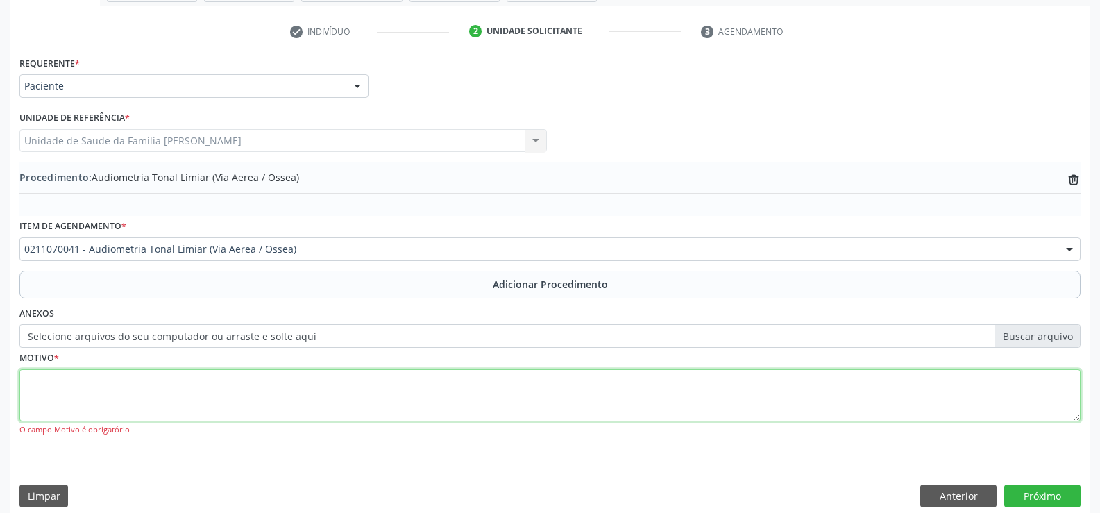
click at [247, 401] on textarea at bounding box center [549, 395] width 1061 height 53
type textarea "Perda Auditiva Importante"
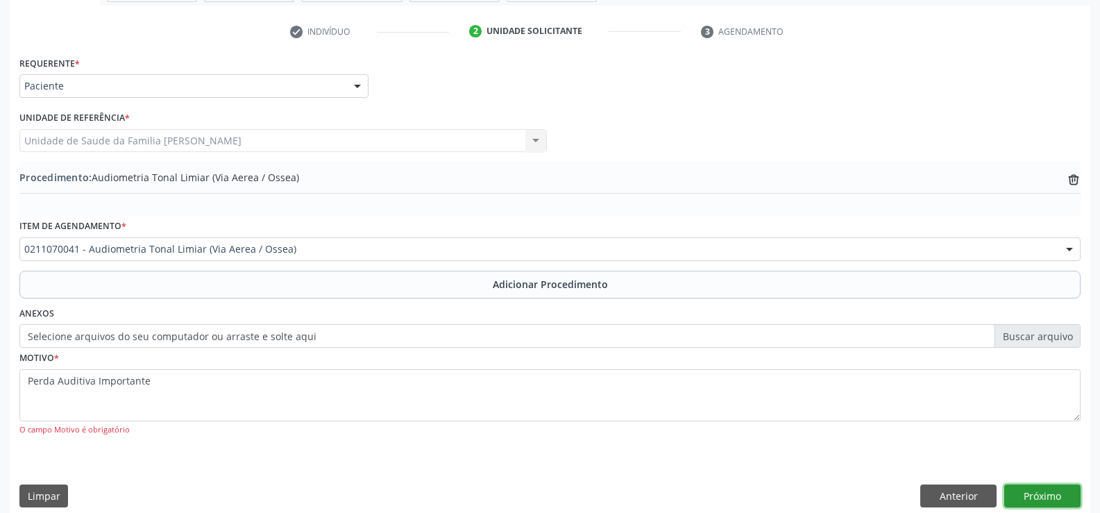
click at [1050, 494] on button "Próximo" at bounding box center [1042, 497] width 76 height 24
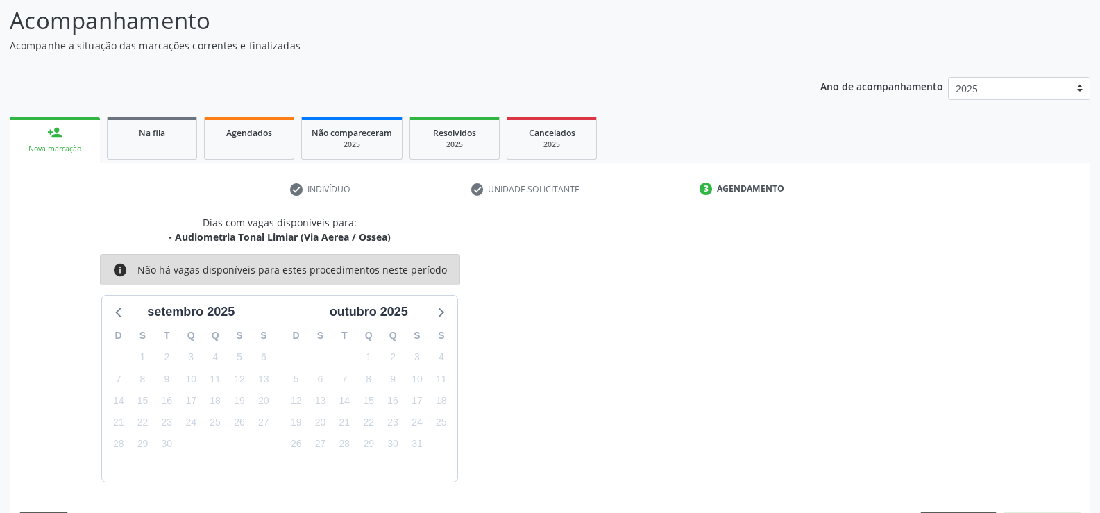
scroll to position [151, 0]
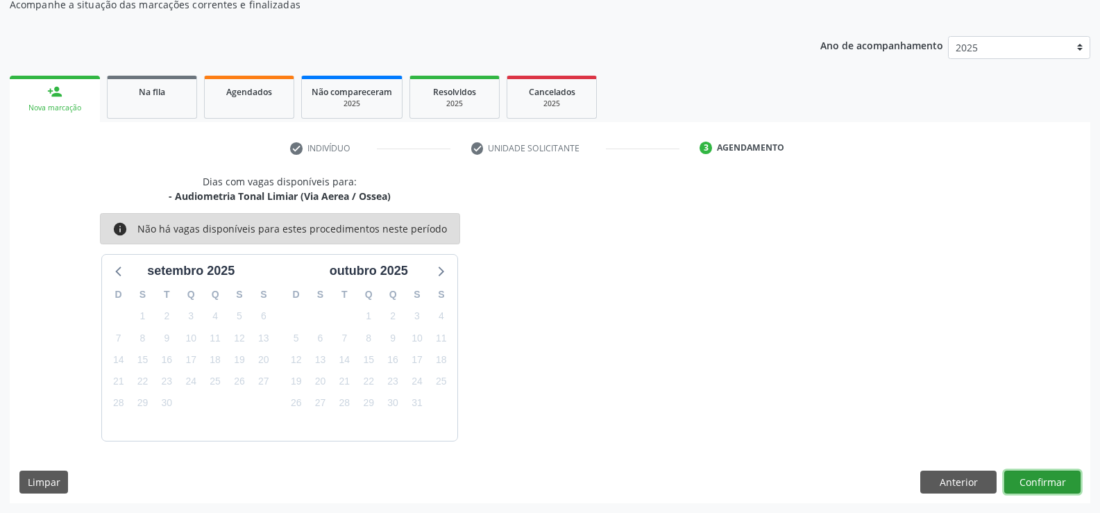
click at [1044, 486] on button "Confirmar" at bounding box center [1042, 483] width 76 height 24
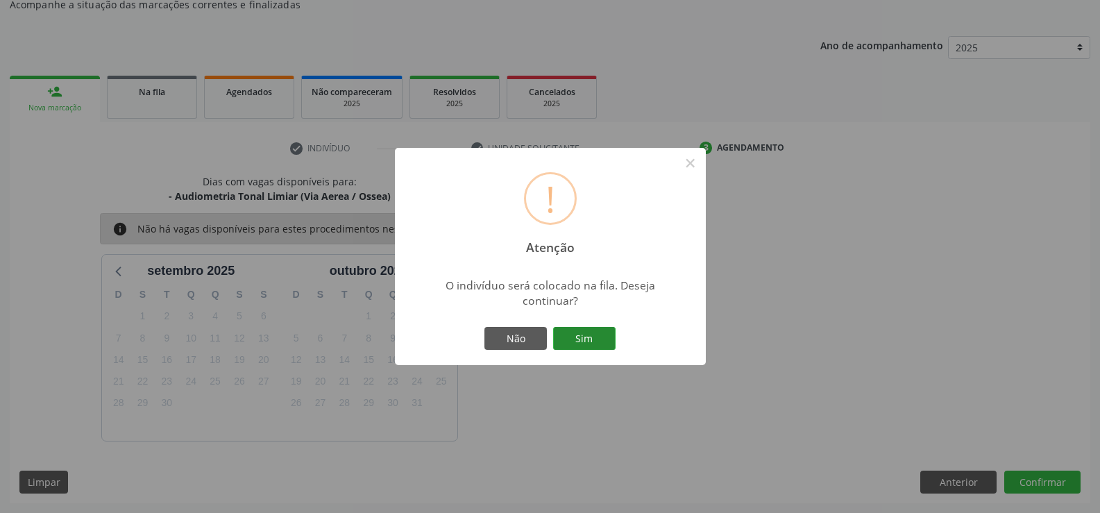
click at [573, 338] on button "Sim" at bounding box center [584, 339] width 62 height 24
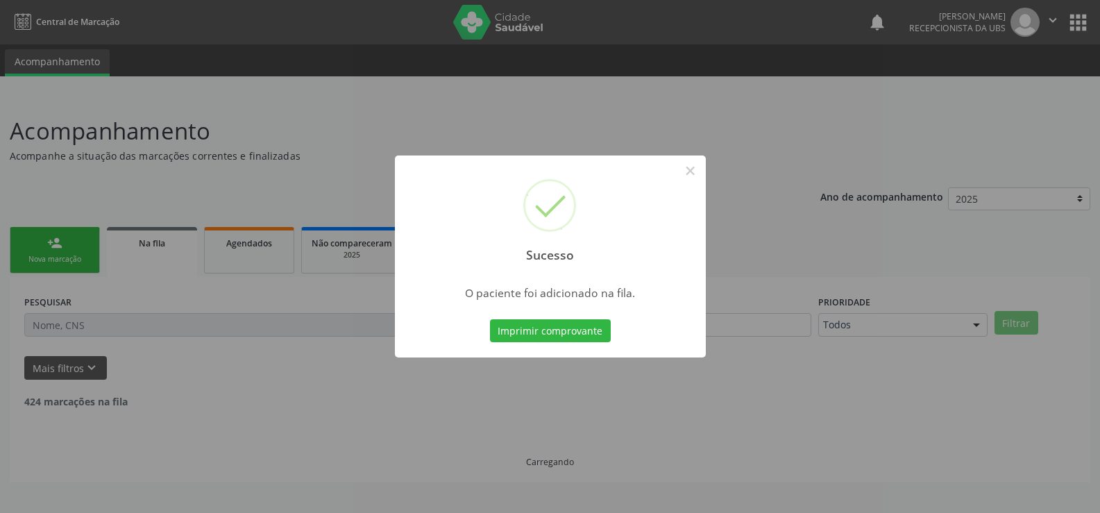
scroll to position [0, 0]
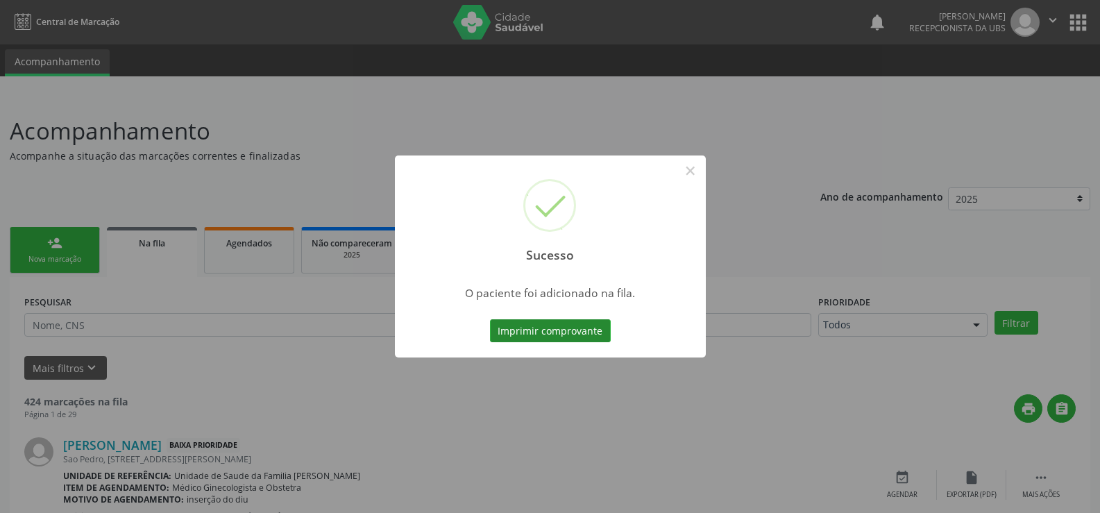
click at [556, 329] on button "Imprimir comprovante" at bounding box center [550, 331] width 121 height 24
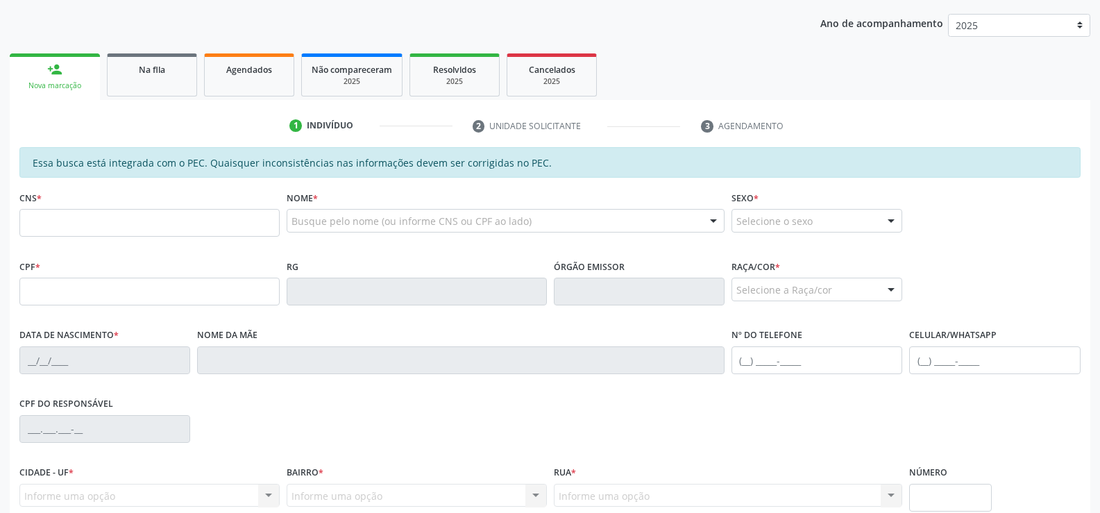
scroll to position [208, 0]
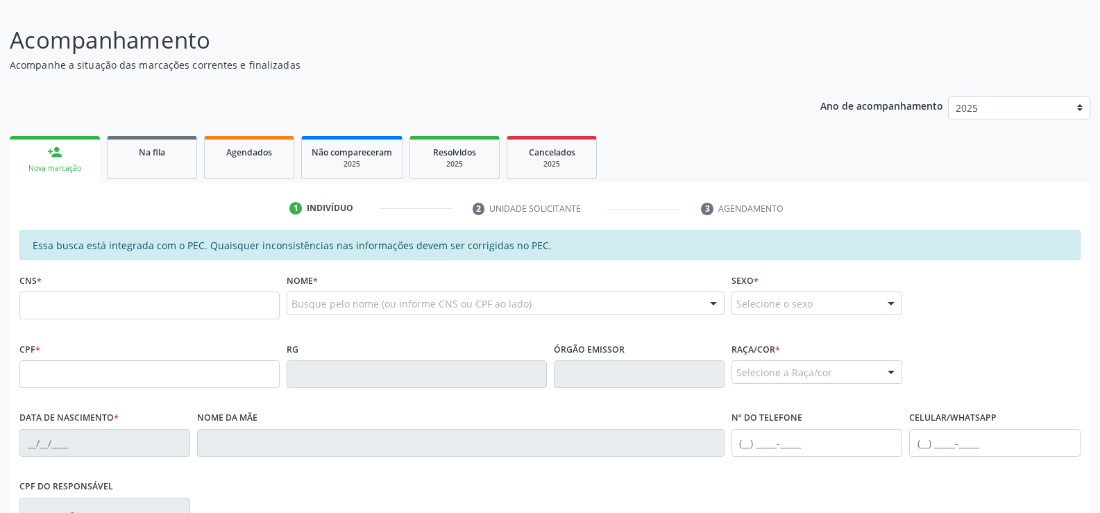
scroll to position [22, 0]
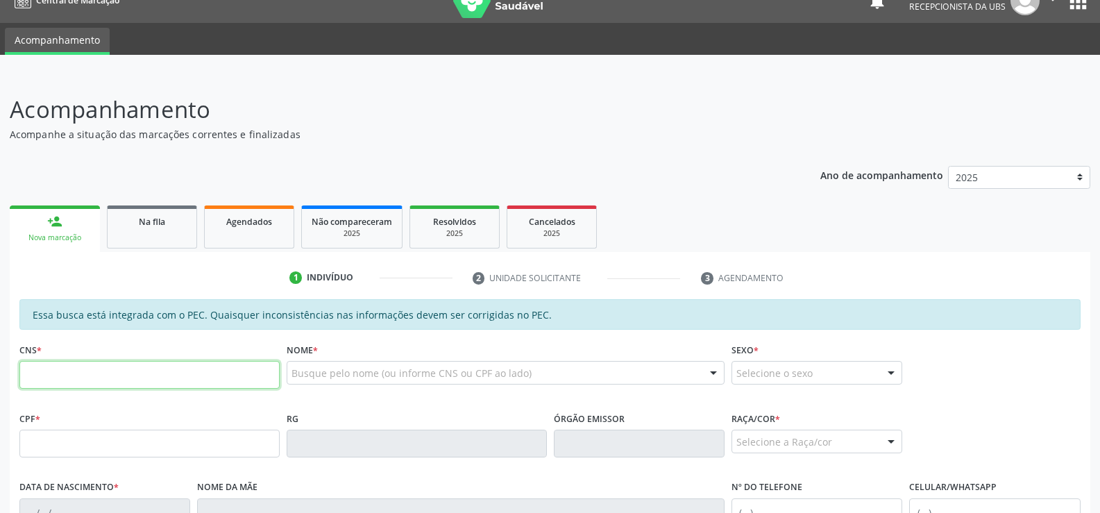
click at [116, 374] on input "text" at bounding box center [149, 375] width 260 height 28
type input "704 0098 0803 4567"
type input "686.709.234-91"
type input "08/11/1970"
type input "Nair Andrade Pinheiro"
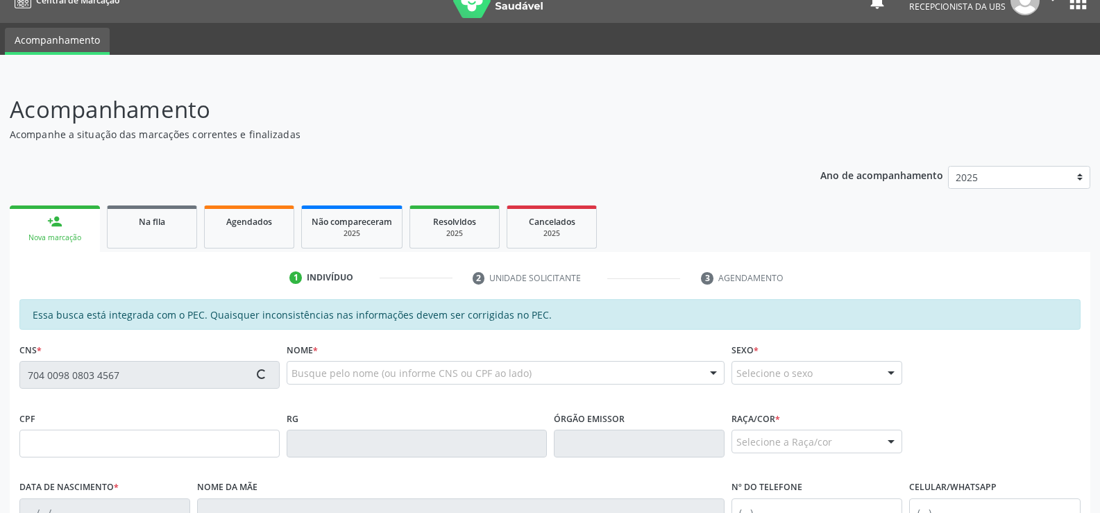
type input "(82) 99332-9479"
type input "736"
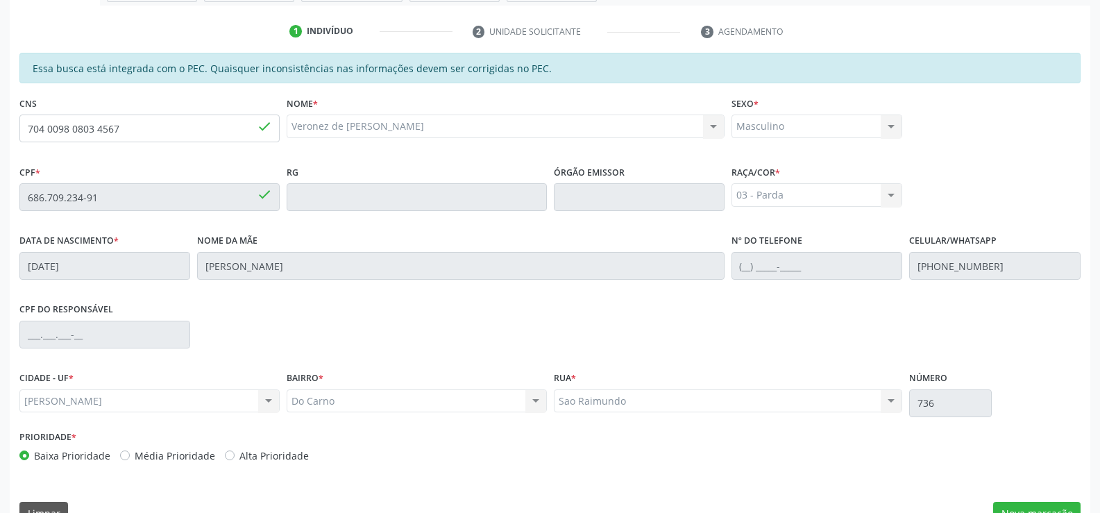
scroll to position [299, 0]
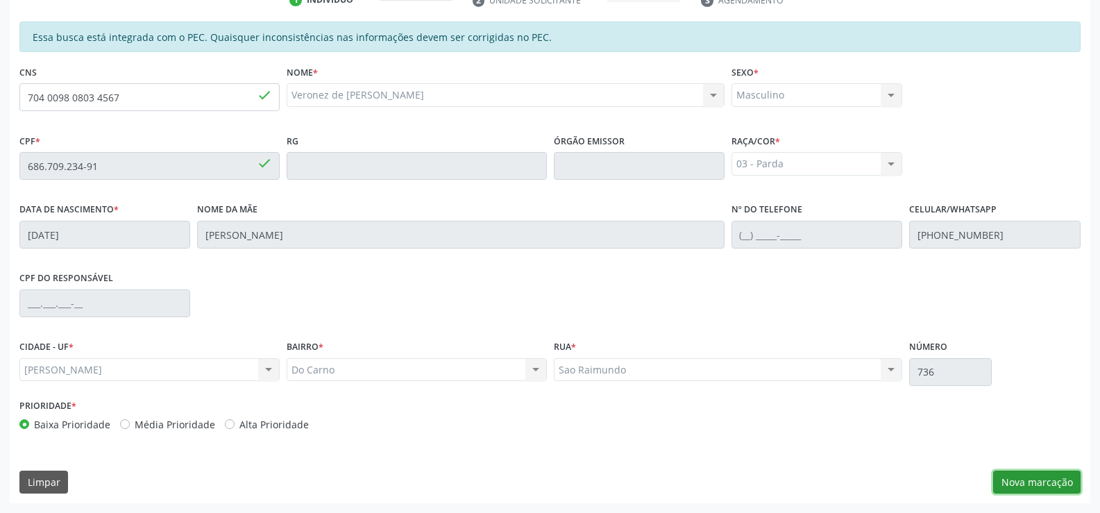
click at [1029, 475] on button "Nova marcação" at bounding box center [1036, 483] width 87 height 24
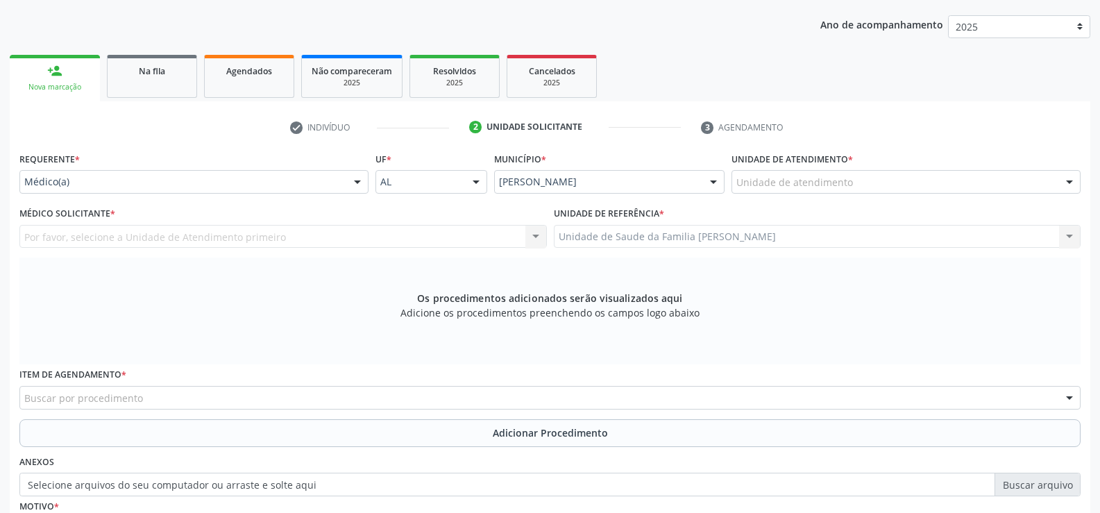
scroll to position [92, 0]
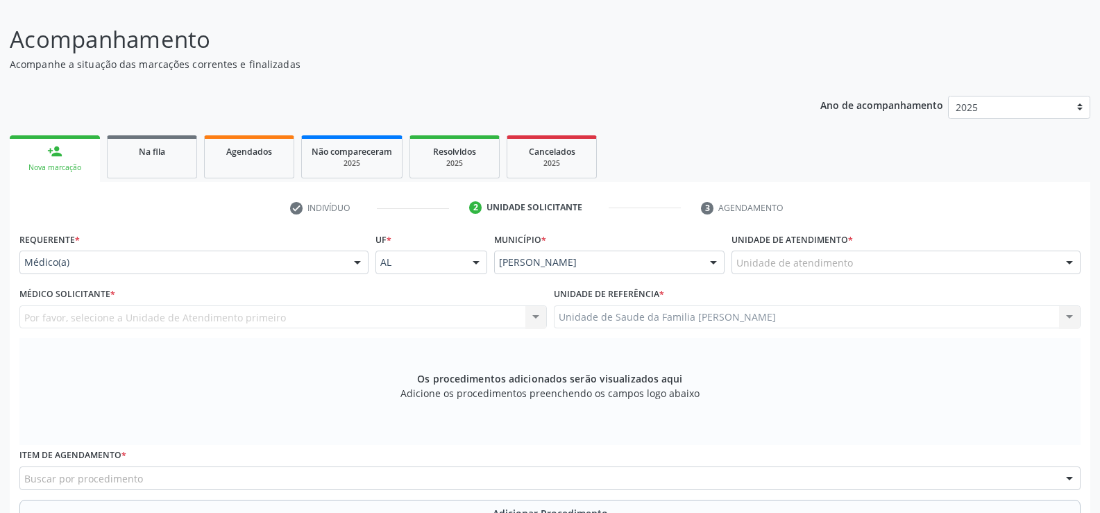
click at [358, 262] on div at bounding box center [357, 263] width 21 height 24
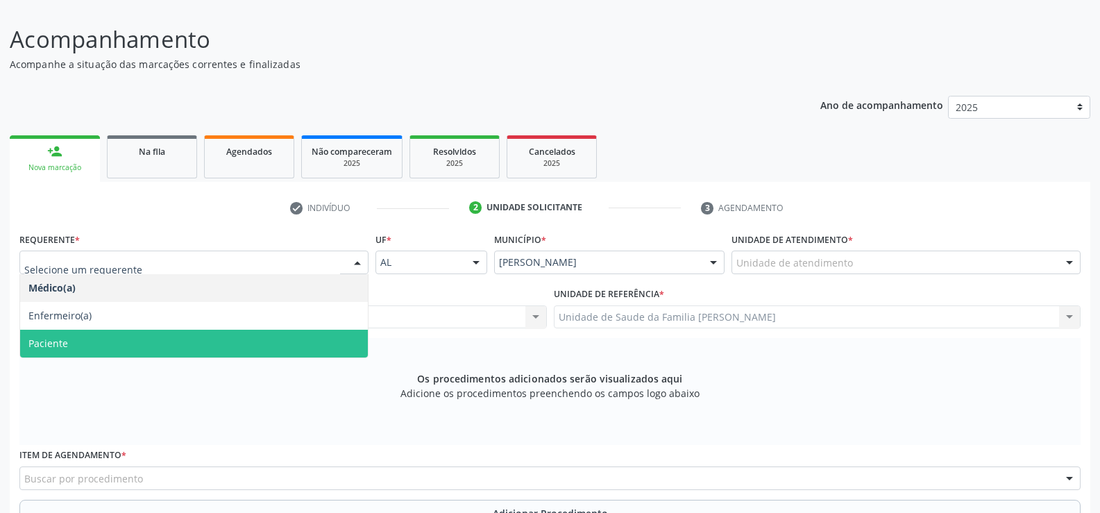
click at [246, 338] on span "Paciente" at bounding box center [194, 344] width 348 height 28
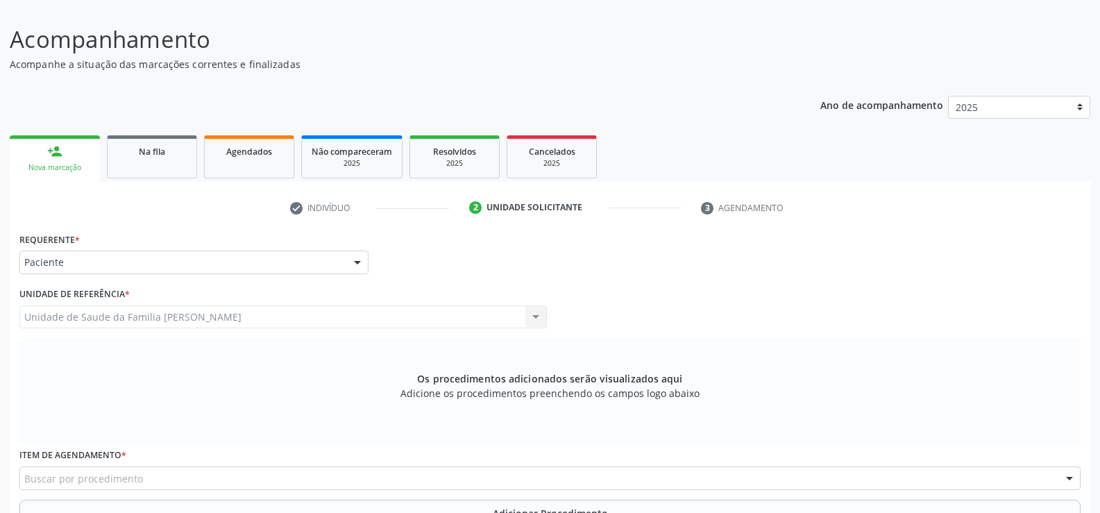
click at [311, 317] on div "Unidade de Saude da Familia Barro Vermelho Unidade de Saude da Familia Barro Ve…" at bounding box center [283, 317] width 528 height 24
click at [535, 317] on div "Unidade de Saude da Familia Barro Vermelho Unidade de Saude da Familia Barro Ve…" at bounding box center [283, 317] width 528 height 24
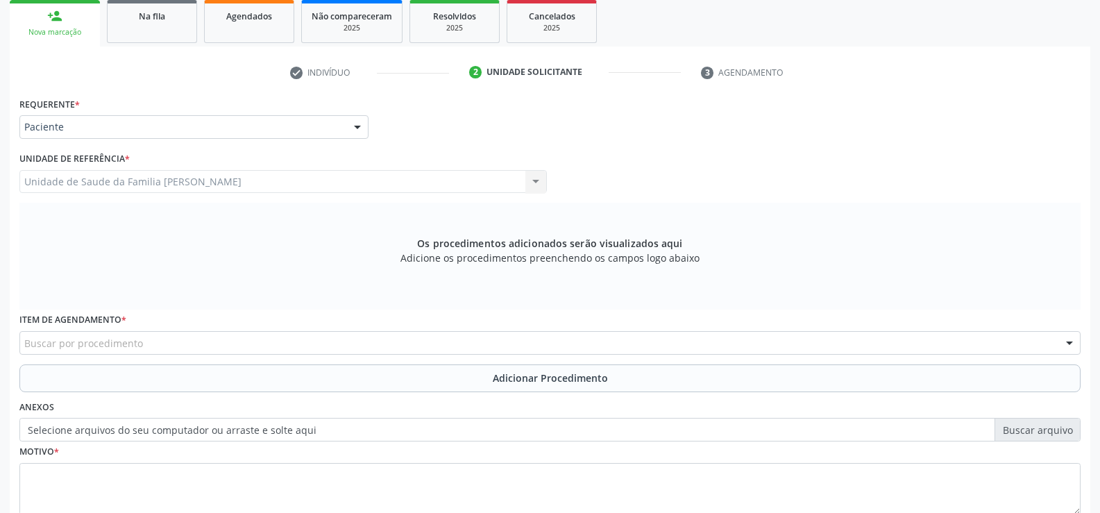
scroll to position [230, 0]
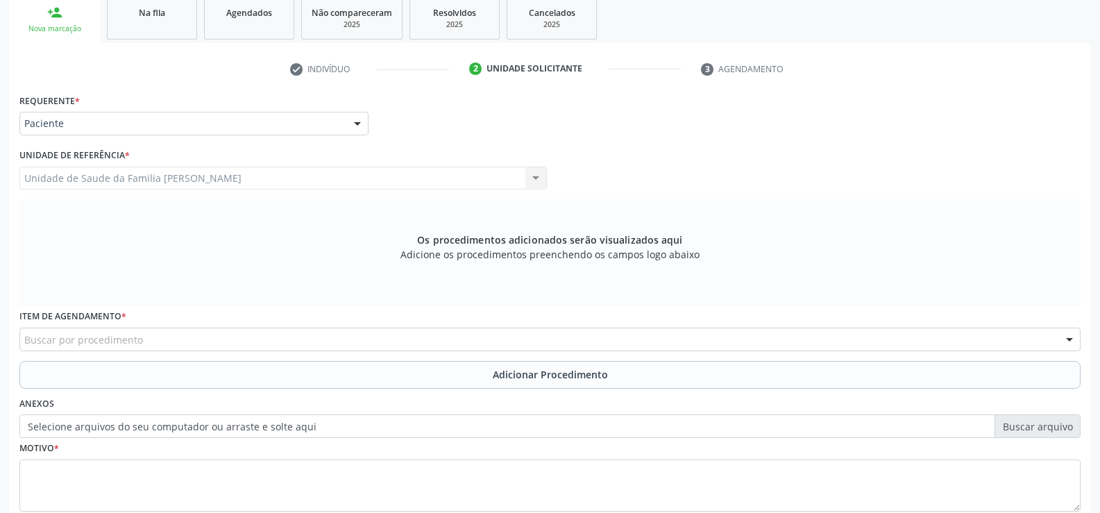
click at [85, 317] on label "Item de agendamento *" at bounding box center [72, 317] width 107 height 22
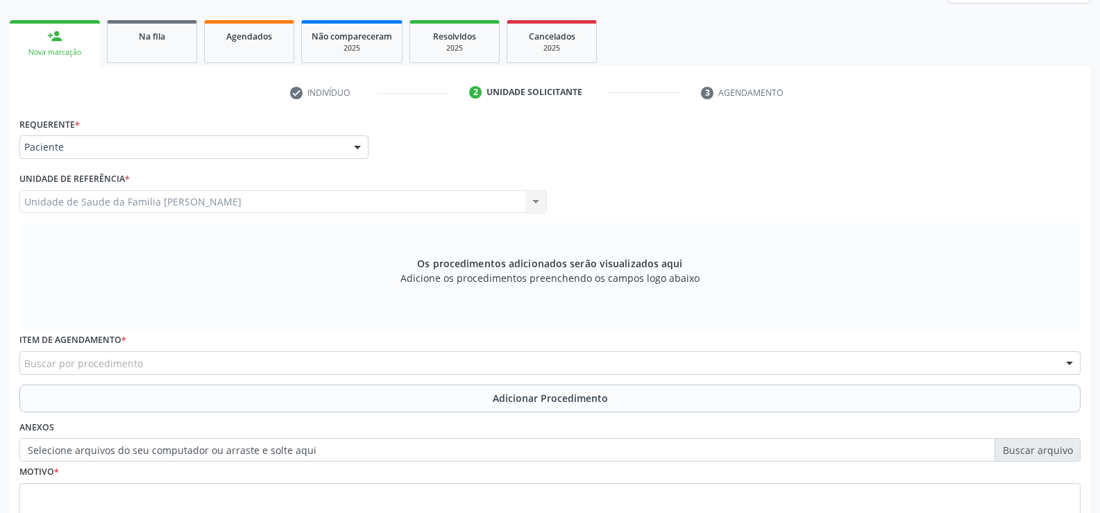
scroll to position [182, 0]
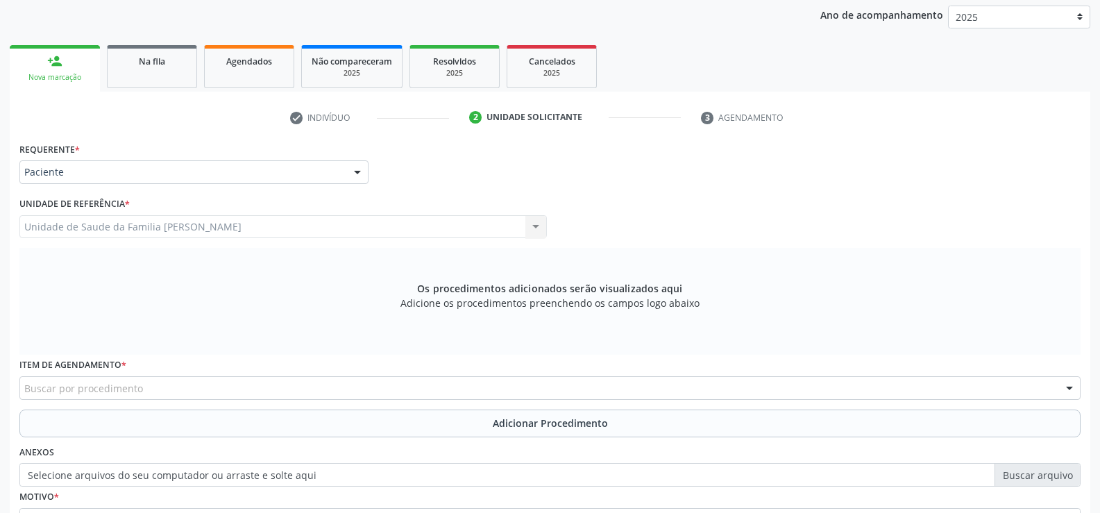
click at [530, 226] on div "Unidade de Saude da Familia Barro Vermelho Unidade de Saude da Familia Barro Ve…" at bounding box center [283, 227] width 528 height 24
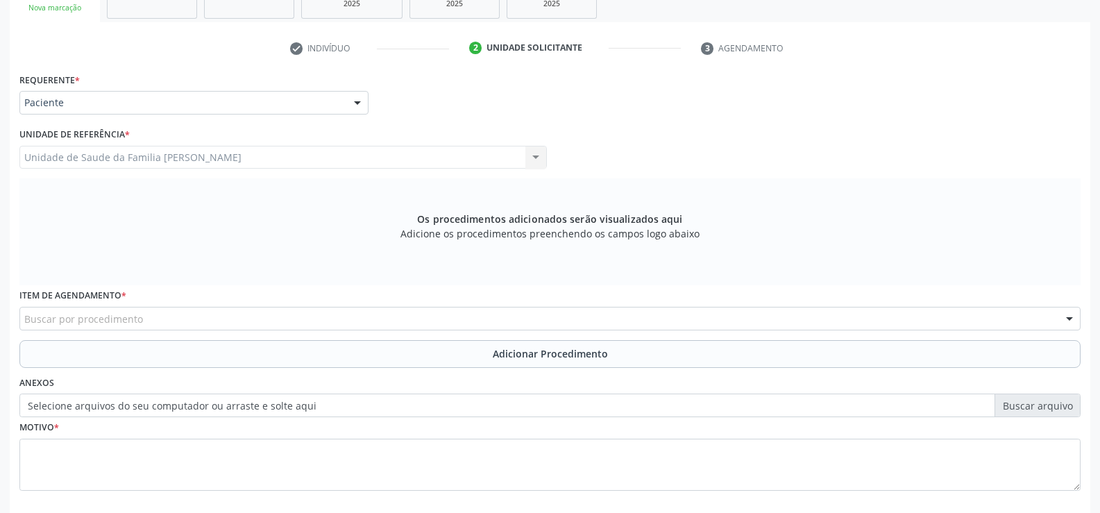
scroll to position [321, 0]
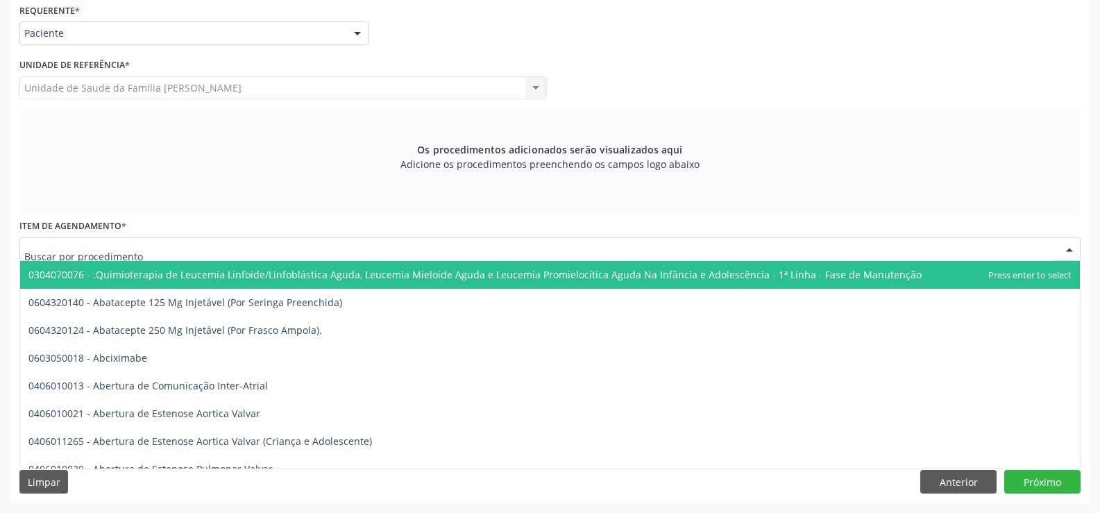
click at [149, 247] on div at bounding box center [549, 249] width 1061 height 24
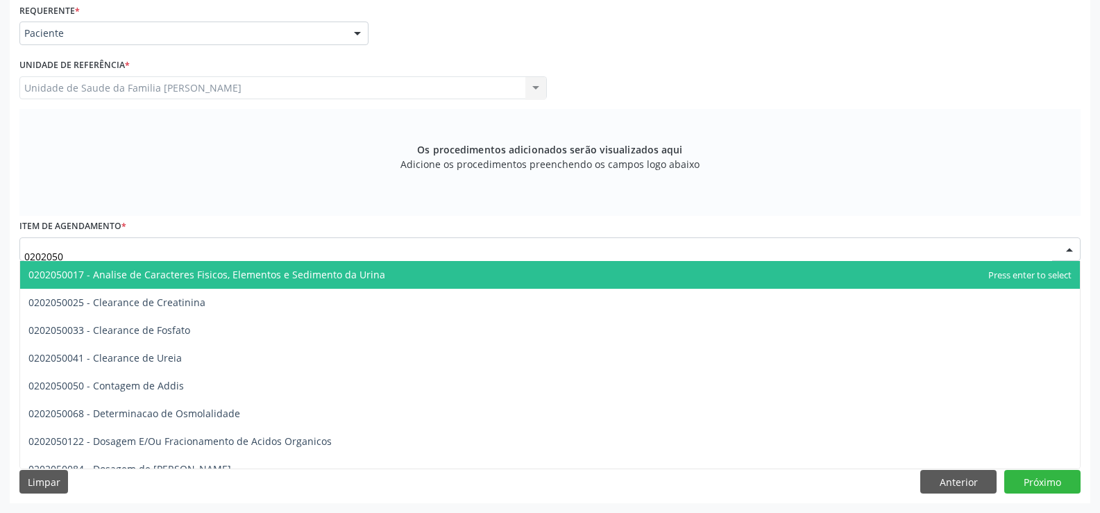
click at [208, 277] on span "0202050017 - Analise de Caracteres Fisicos, Elementos e Sedimento da Urina" at bounding box center [206, 274] width 357 height 13
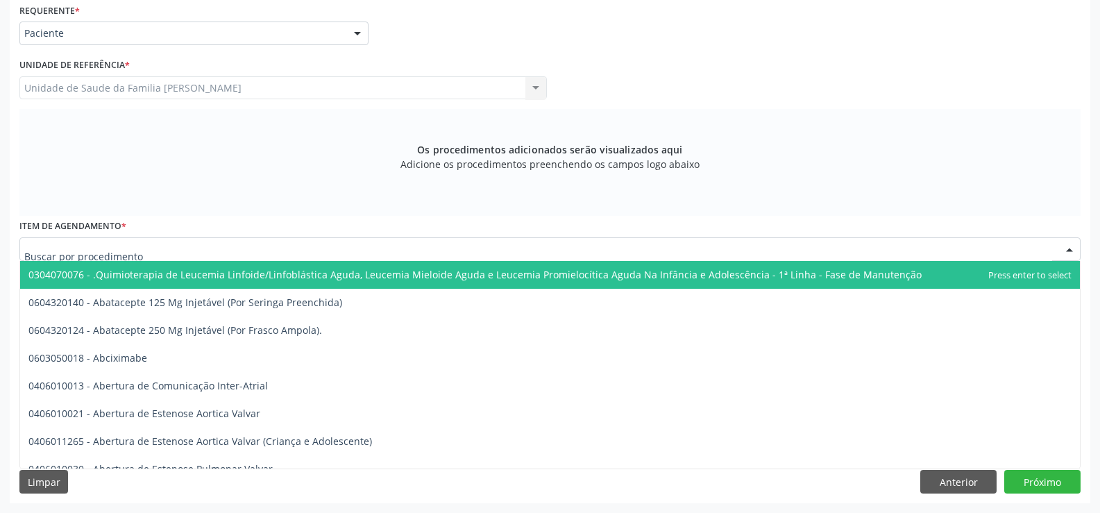
click at [1071, 246] on div at bounding box center [1069, 250] width 21 height 24
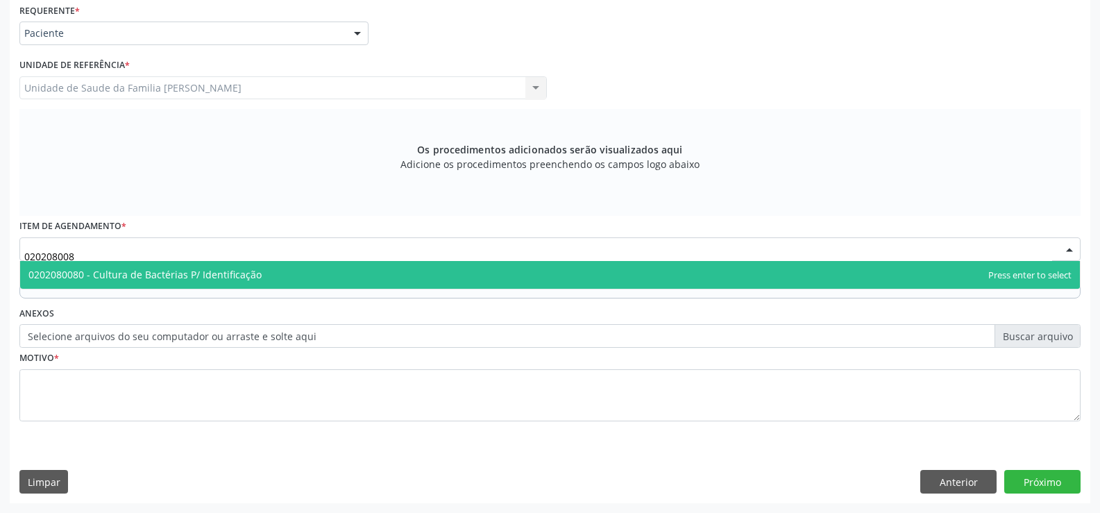
type input "0202080080"
click at [163, 273] on span "0202080080 - Cultura de Bactérias P/ Identificação" at bounding box center [144, 274] width 233 height 13
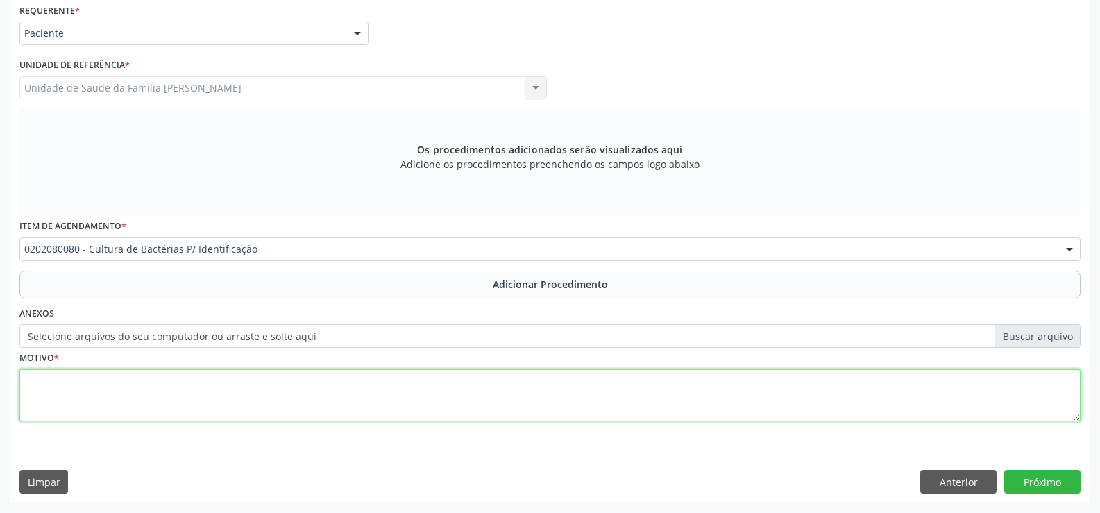
click at [126, 387] on textarea at bounding box center [549, 395] width 1061 height 53
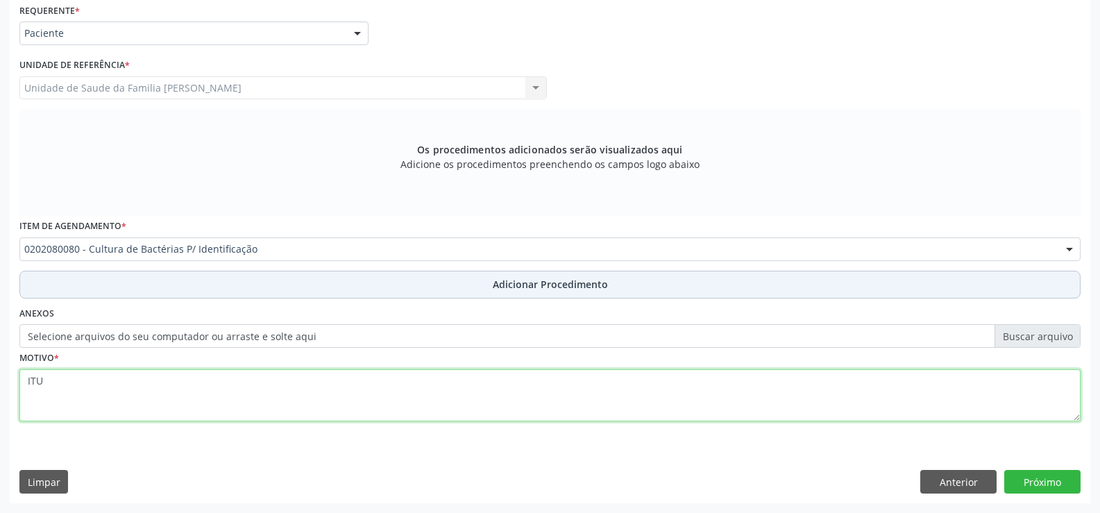
type textarea "ITU"
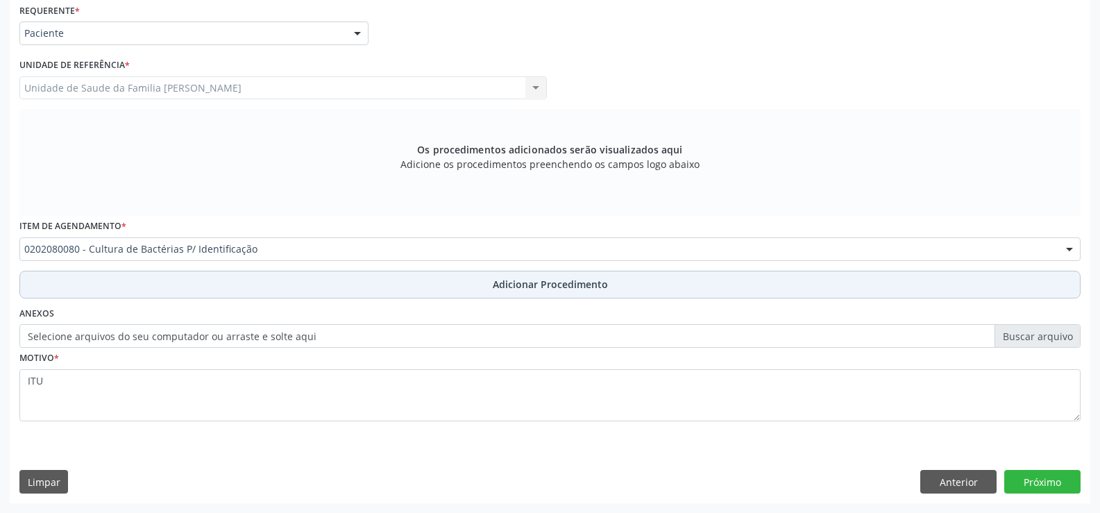
click at [544, 290] on span "Adicionar Procedimento" at bounding box center [550, 284] width 115 height 15
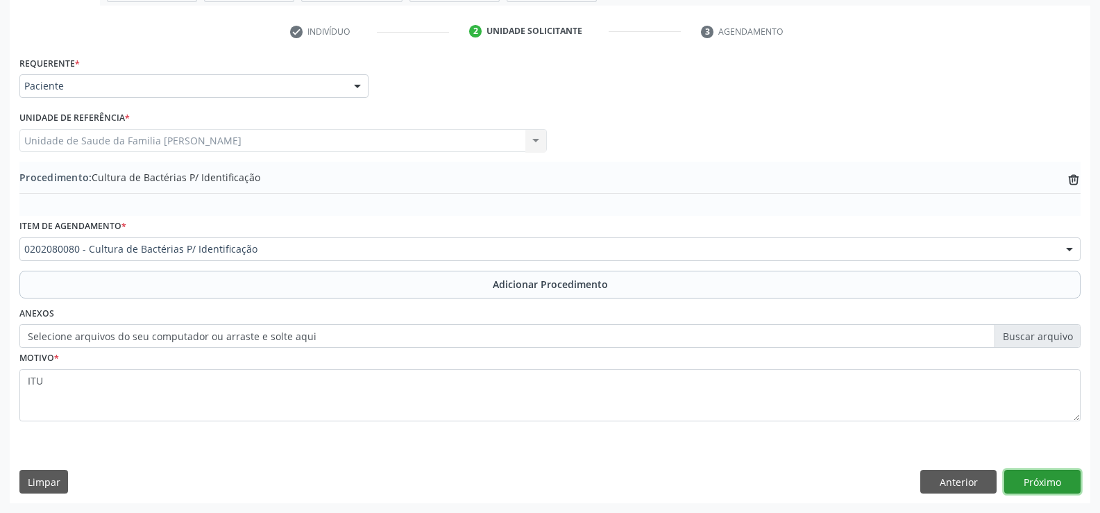
click at [1032, 480] on button "Próximo" at bounding box center [1042, 482] width 76 height 24
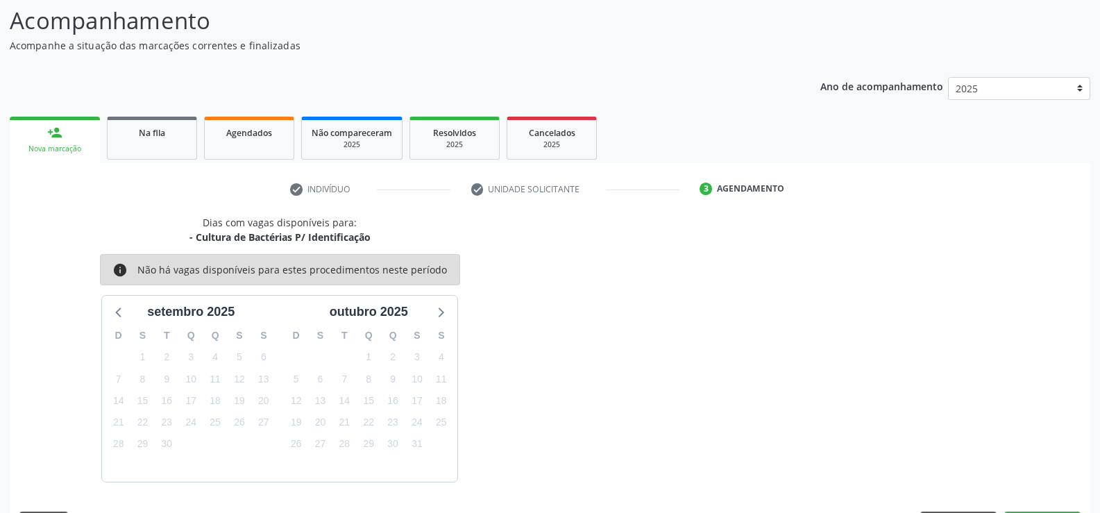
scroll to position [151, 0]
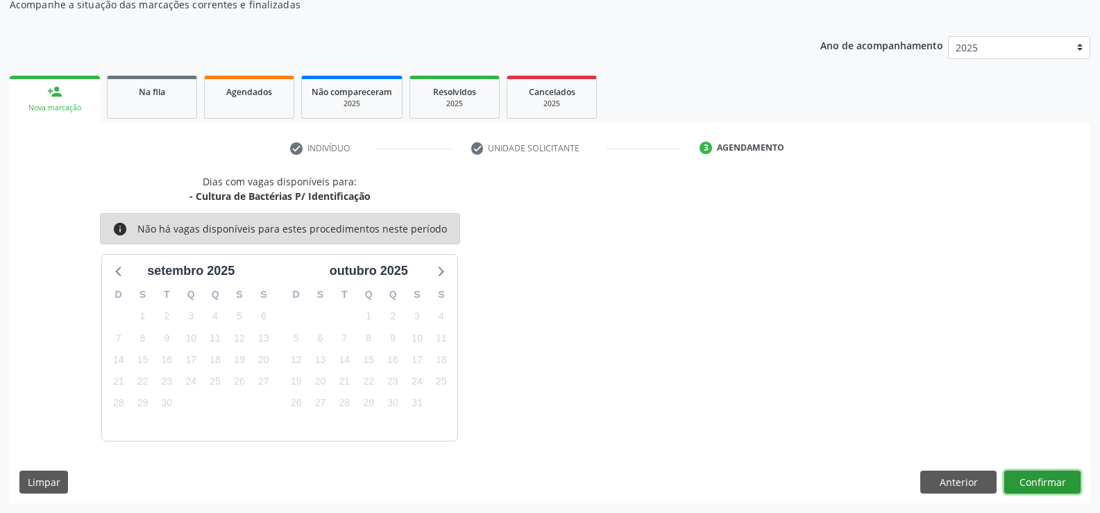
click at [1028, 485] on button "Confirmar" at bounding box center [1042, 483] width 76 height 24
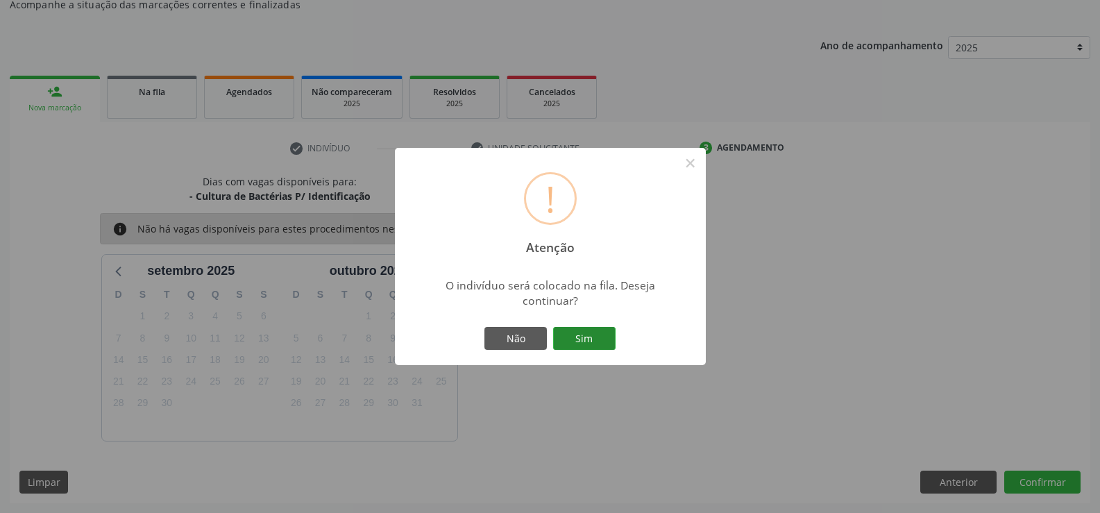
click at [587, 340] on button "Sim" at bounding box center [584, 339] width 62 height 24
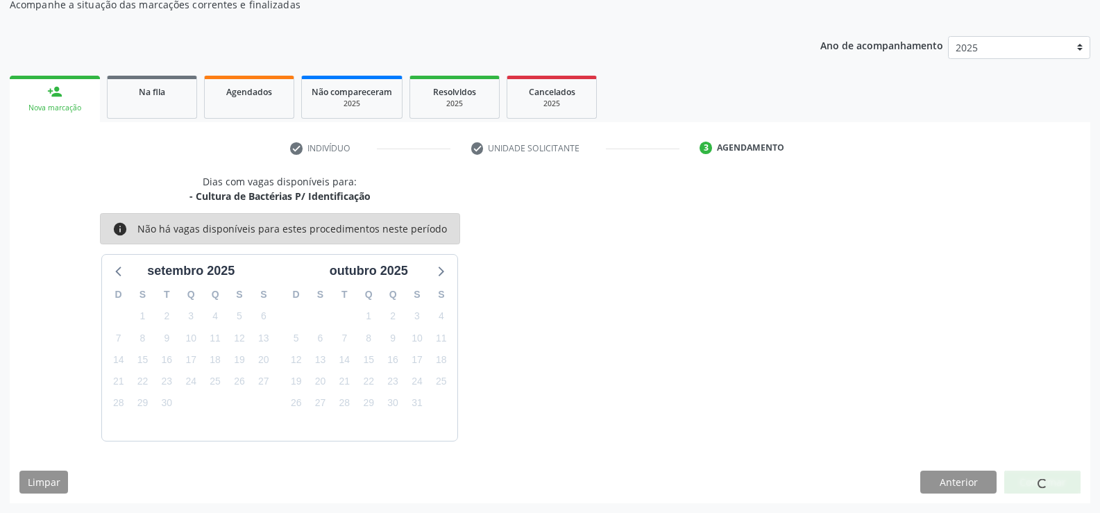
scroll to position [0, 0]
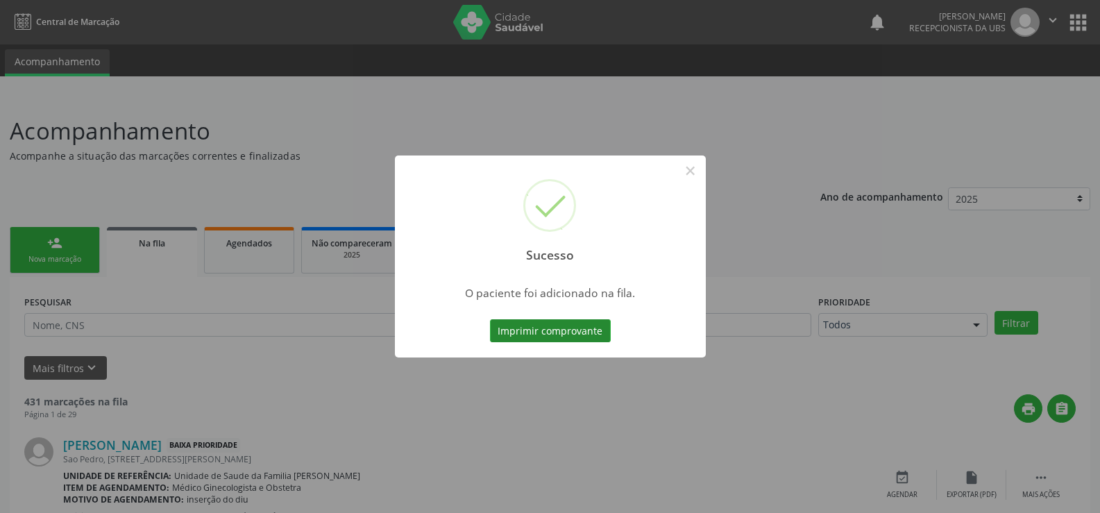
click at [566, 330] on button "Imprimir comprovante" at bounding box center [550, 331] width 121 height 24
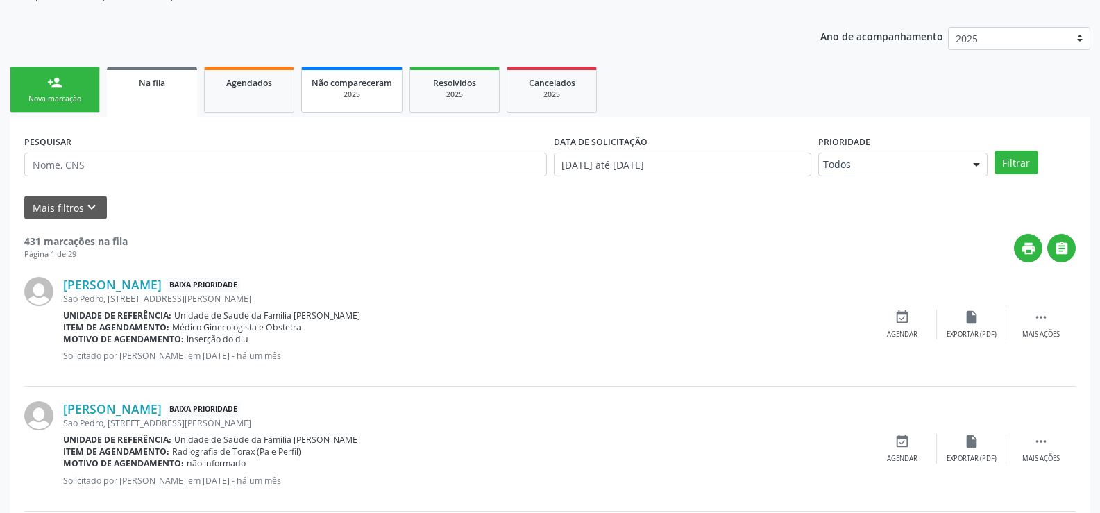
scroll to position [69, 0]
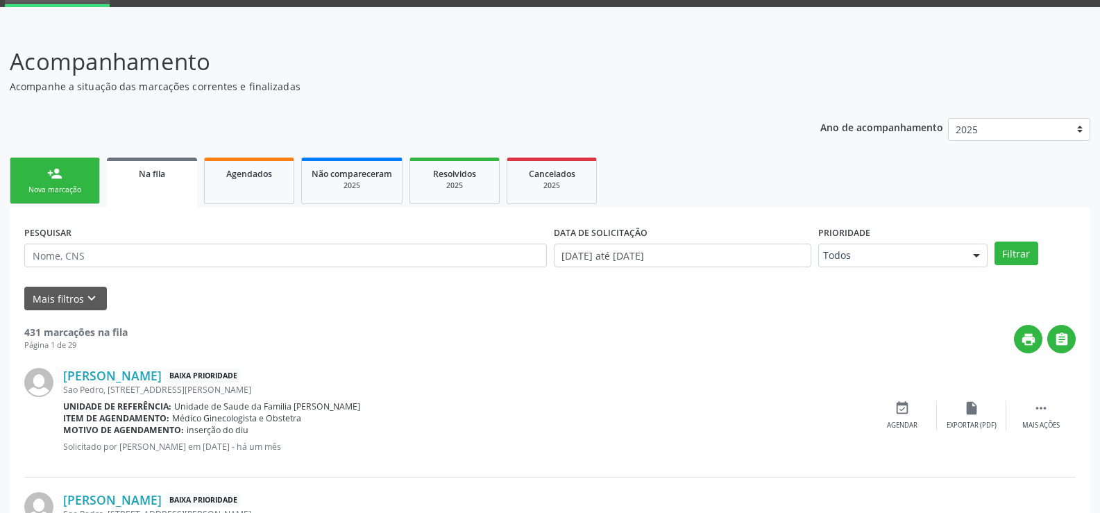
click at [58, 181] on link "person_add Nova marcação" at bounding box center [55, 181] width 90 height 47
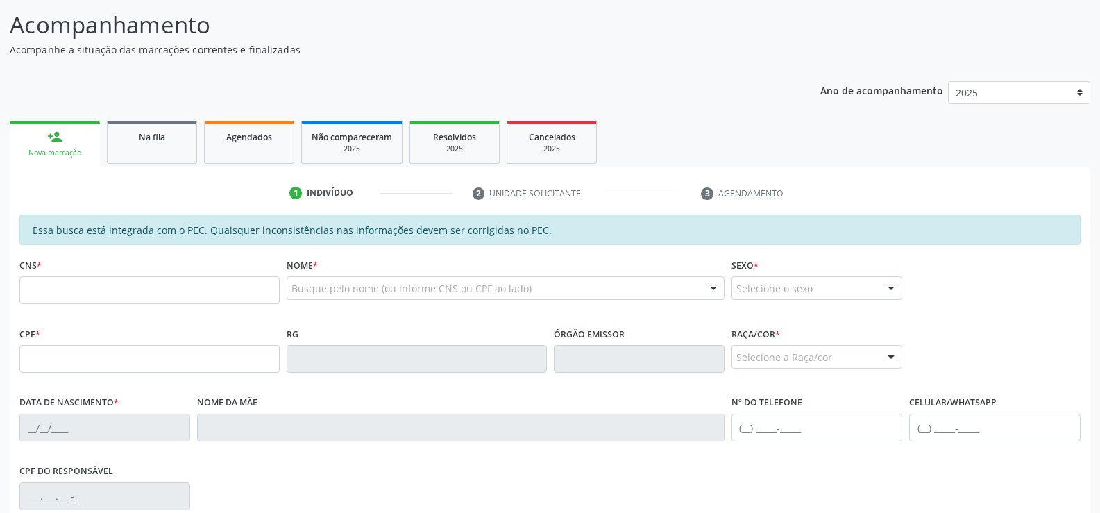
scroll to position [91, 0]
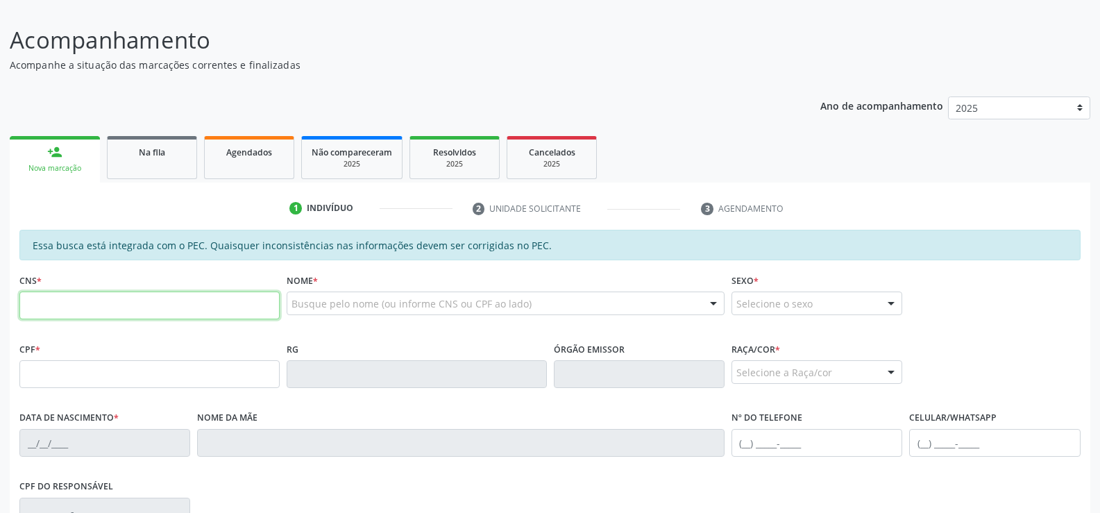
click at [182, 303] on input "text" at bounding box center [149, 306] width 260 height 28
type input "704 0098 0803 4567"
type input "686.709.234-91"
type input "08/11/1970"
type input "Nair Andrade Pinheiro"
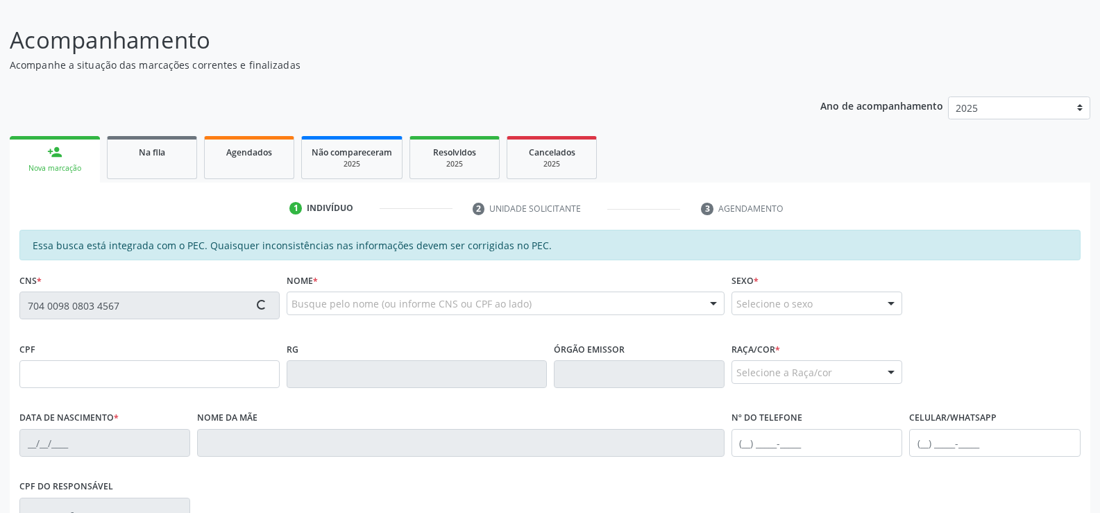
type input "(82) 99332-9479"
type input "736"
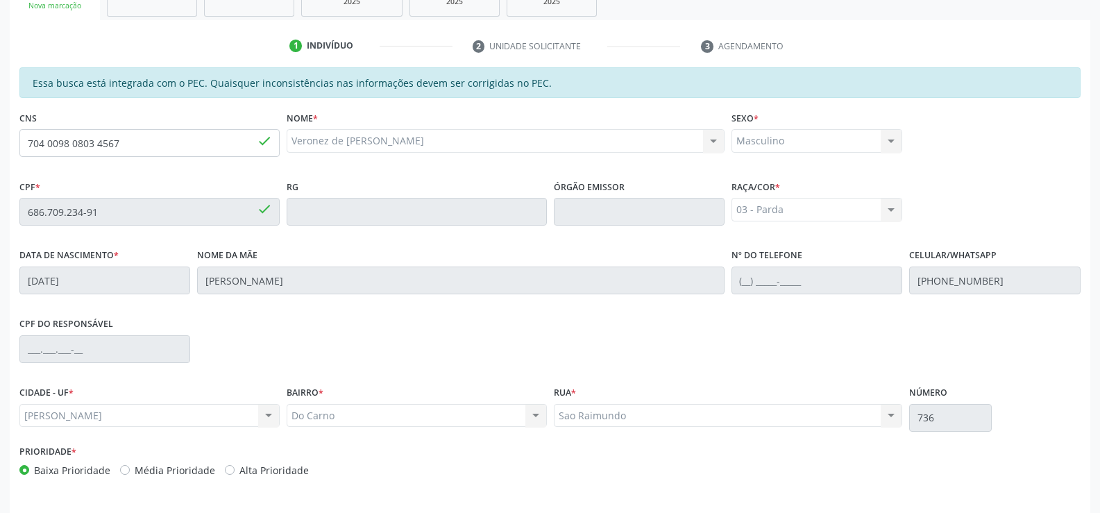
scroll to position [299, 0]
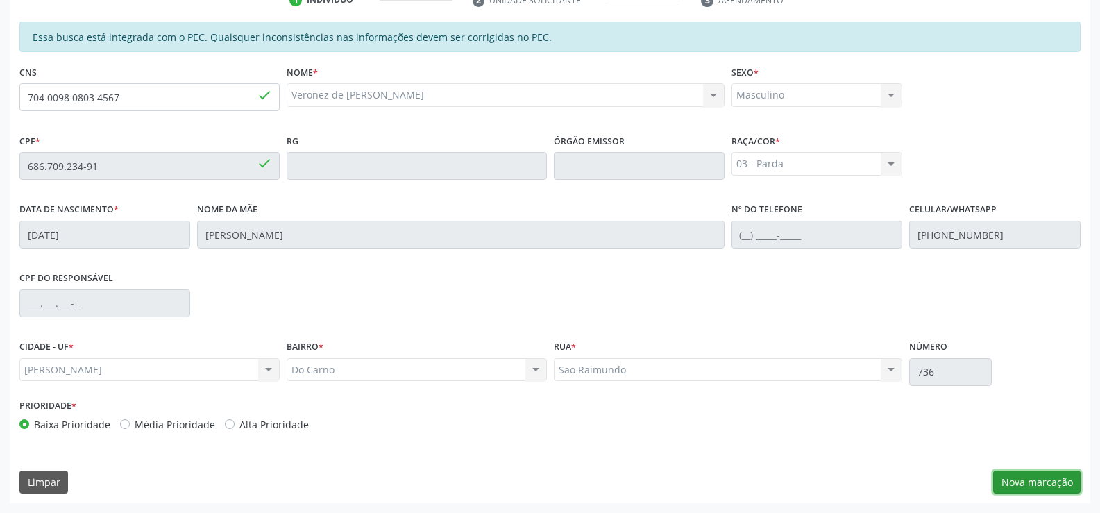
click at [1022, 478] on button "Nova marcação" at bounding box center [1036, 483] width 87 height 24
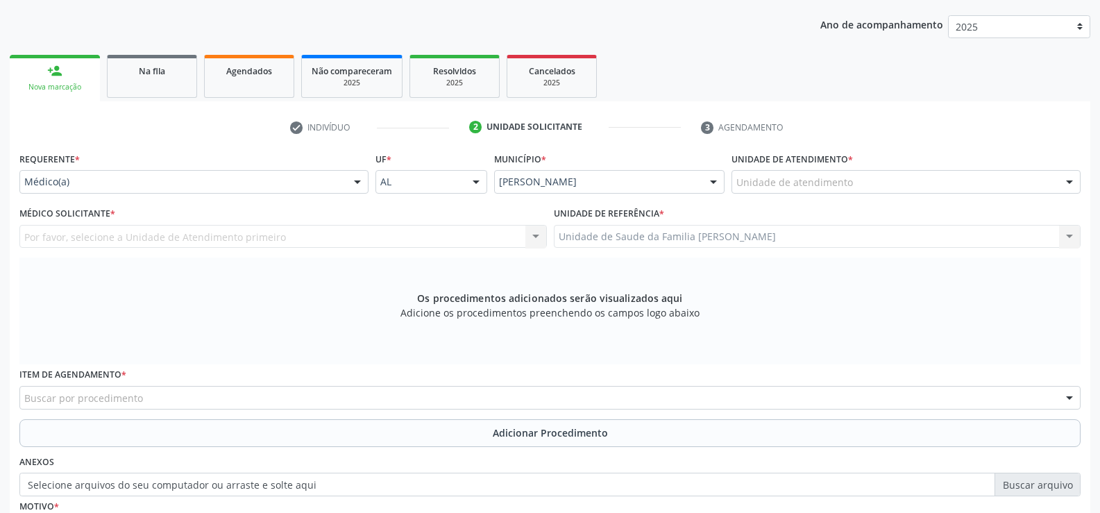
scroll to position [161, 0]
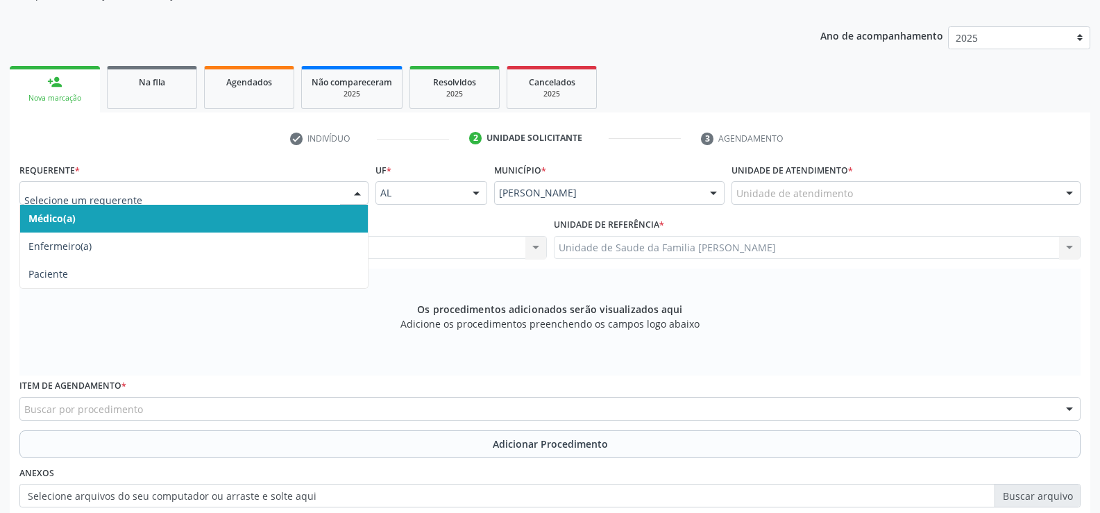
click at [357, 194] on div at bounding box center [357, 194] width 21 height 24
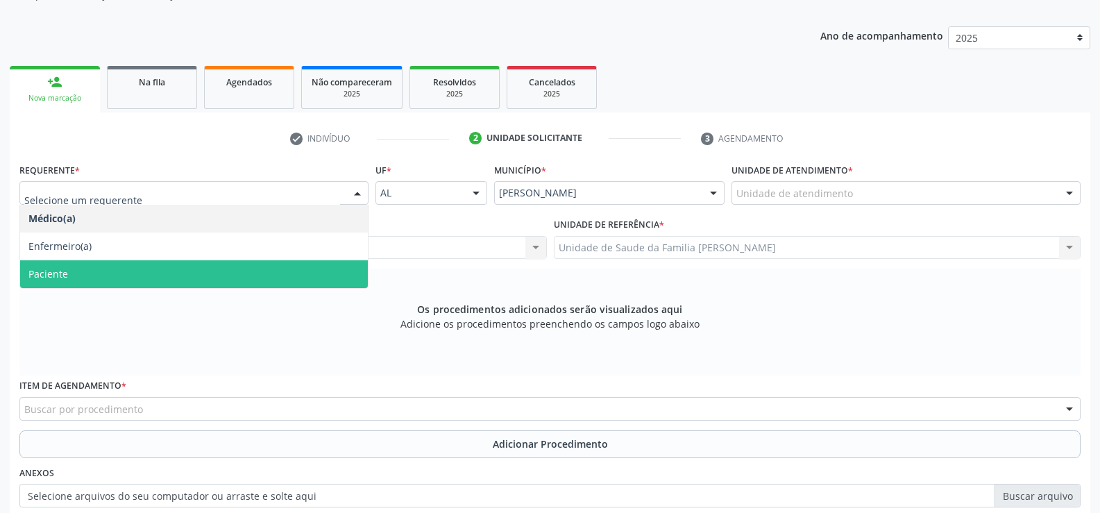
click at [121, 276] on span "Paciente" at bounding box center [194, 274] width 348 height 28
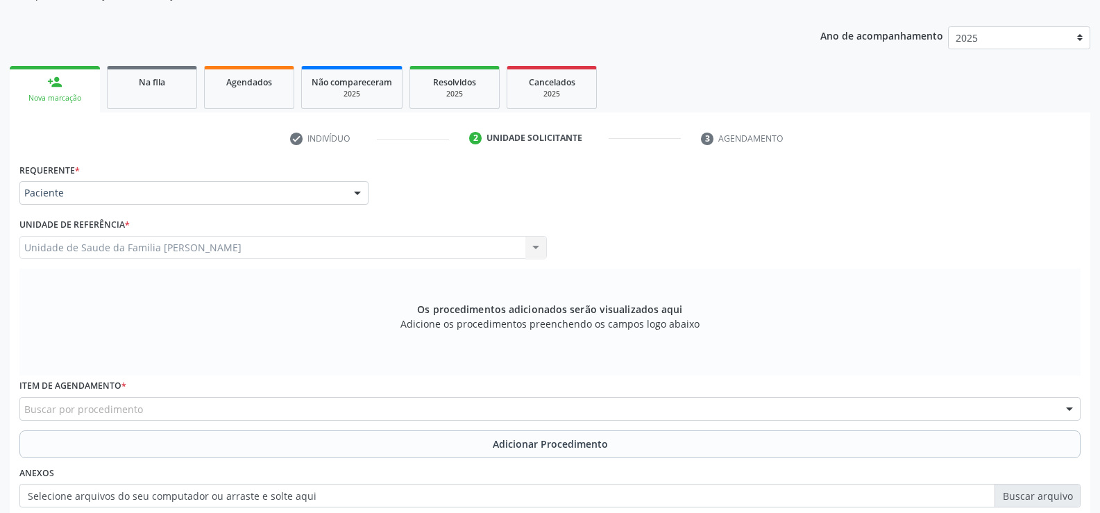
click at [538, 249] on div "Unidade de Saude da Familia Barro Vermelho Unidade de Saude da Familia Barro Ve…" at bounding box center [283, 248] width 528 height 24
click at [310, 246] on div "Unidade de Saude da Familia Barro Vermelho Unidade de Saude da Familia Barro Ve…" at bounding box center [283, 248] width 528 height 24
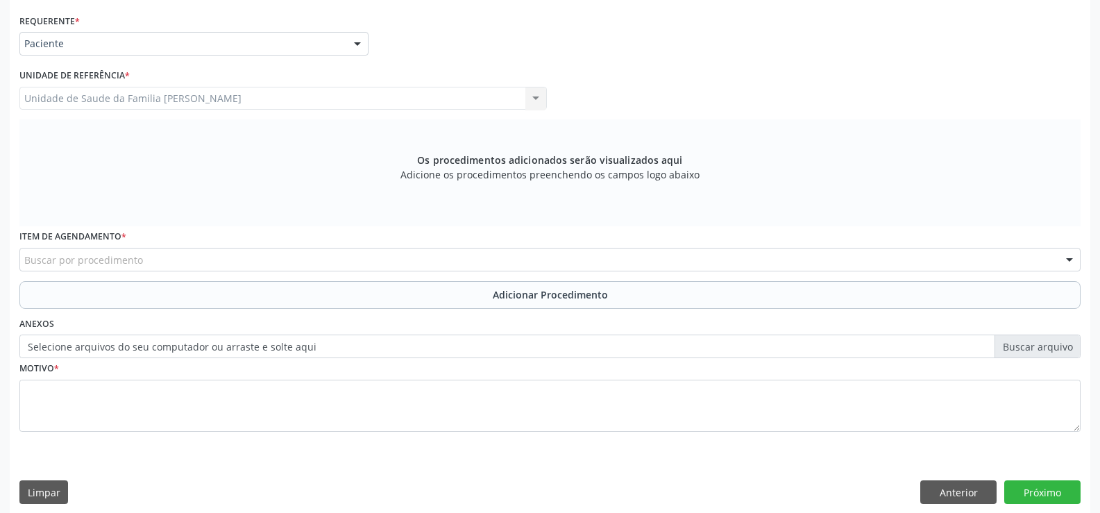
scroll to position [321, 0]
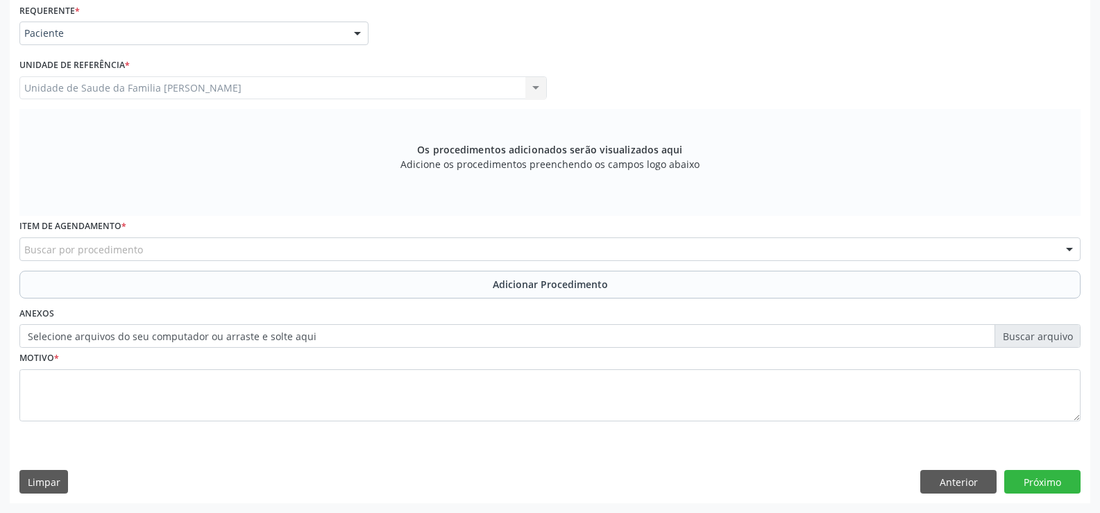
click at [68, 228] on label "Item de agendamento *" at bounding box center [72, 227] width 107 height 22
click at [1072, 251] on div at bounding box center [1069, 250] width 21 height 24
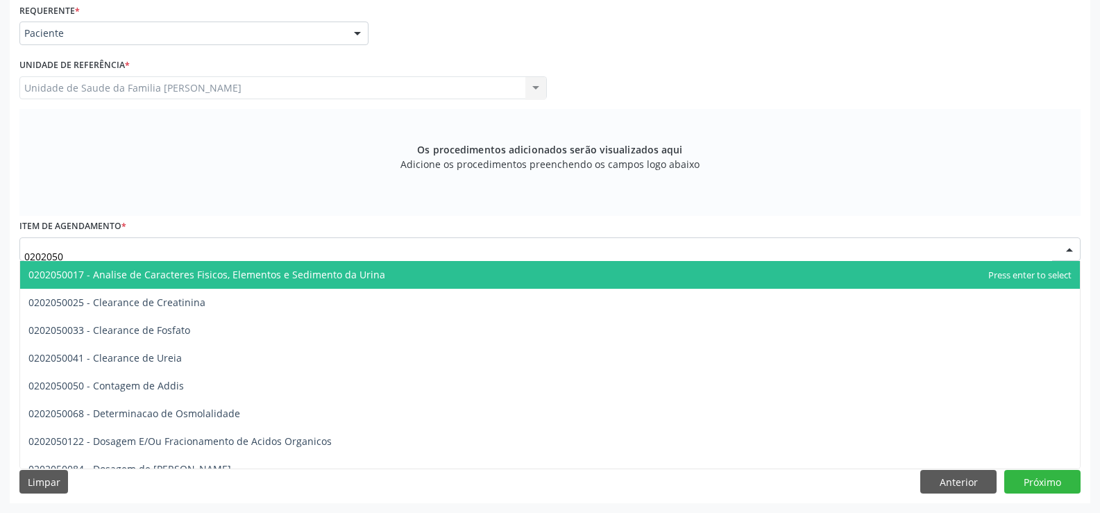
type input "02020500"
click at [309, 277] on span "0202050017 - Analise de Caracteres Fisicos, Elementos e Sedimento da Urina" at bounding box center [206, 274] width 357 height 13
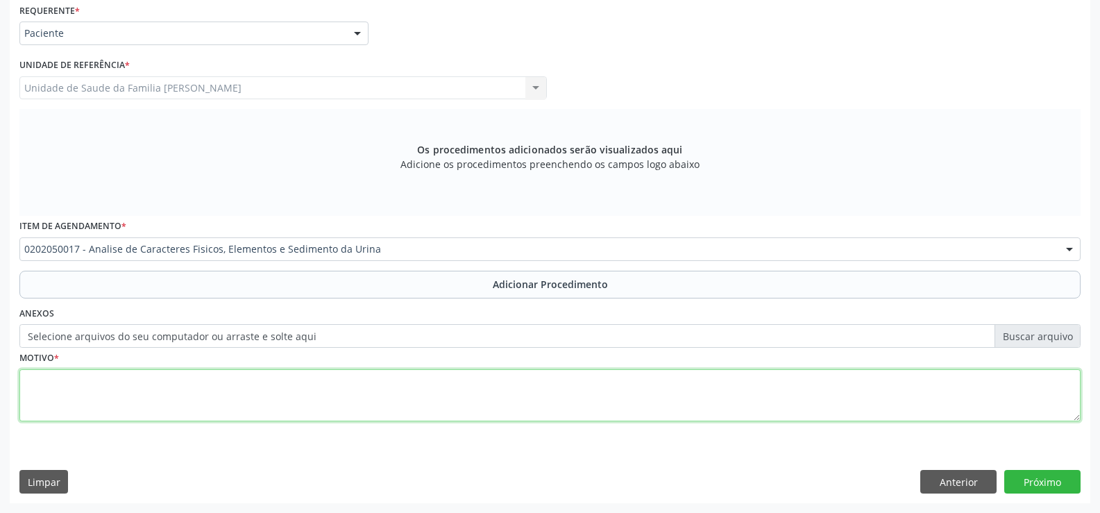
click at [164, 394] on textarea at bounding box center [549, 395] width 1061 height 53
type textarea "i"
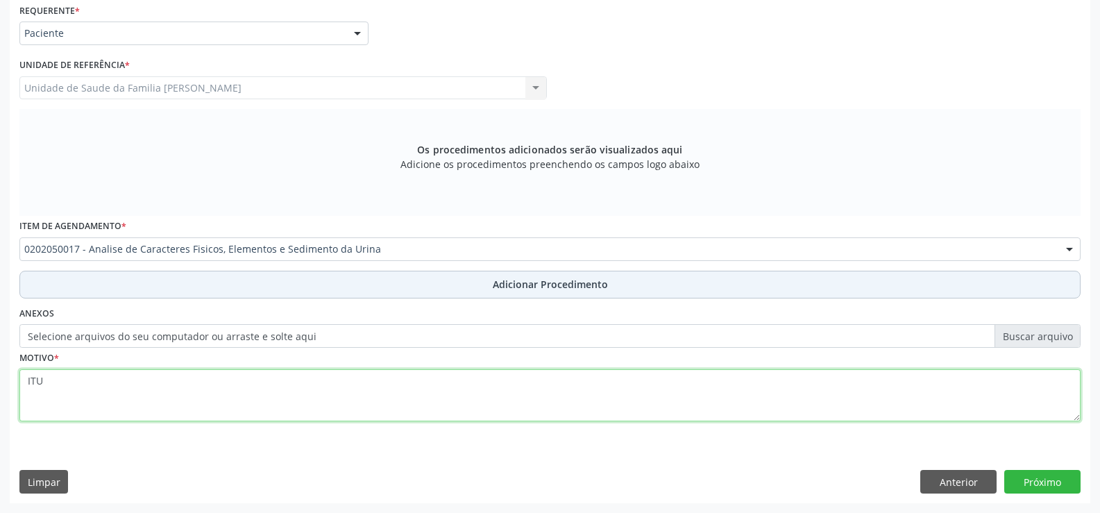
type textarea "ITU"
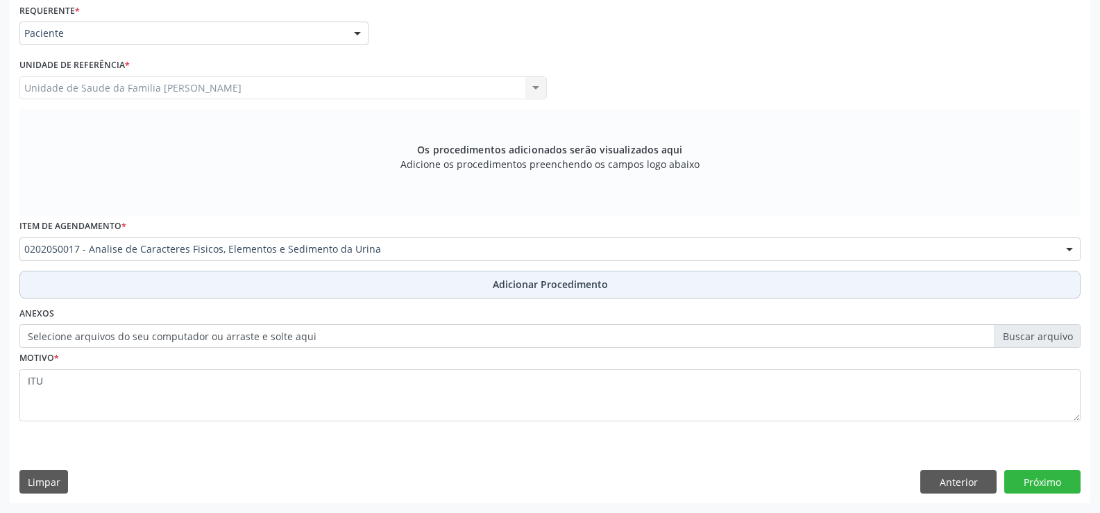
click at [523, 286] on span "Adicionar Procedimento" at bounding box center [550, 284] width 115 height 15
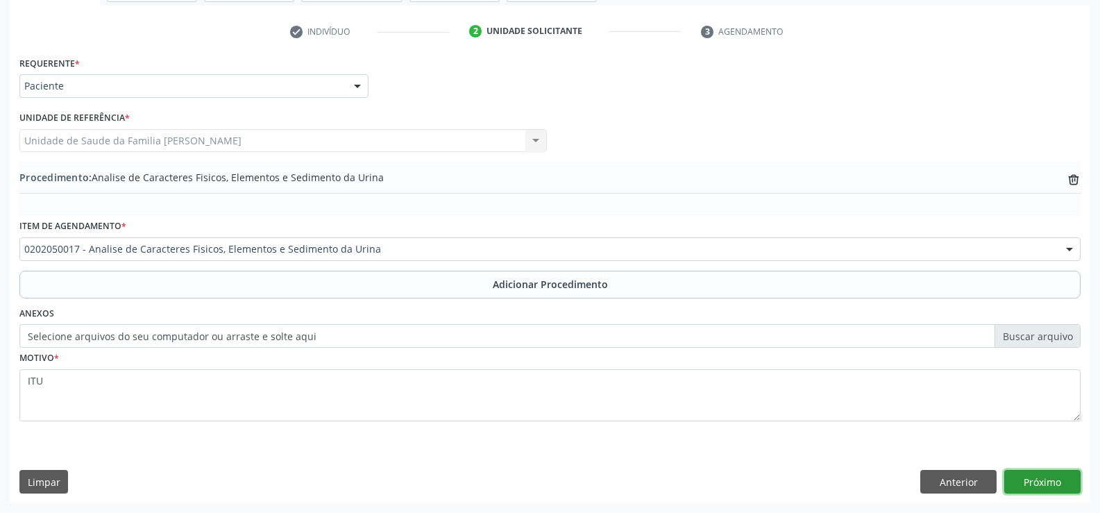
click at [1039, 485] on button "Próximo" at bounding box center [1042, 482] width 76 height 24
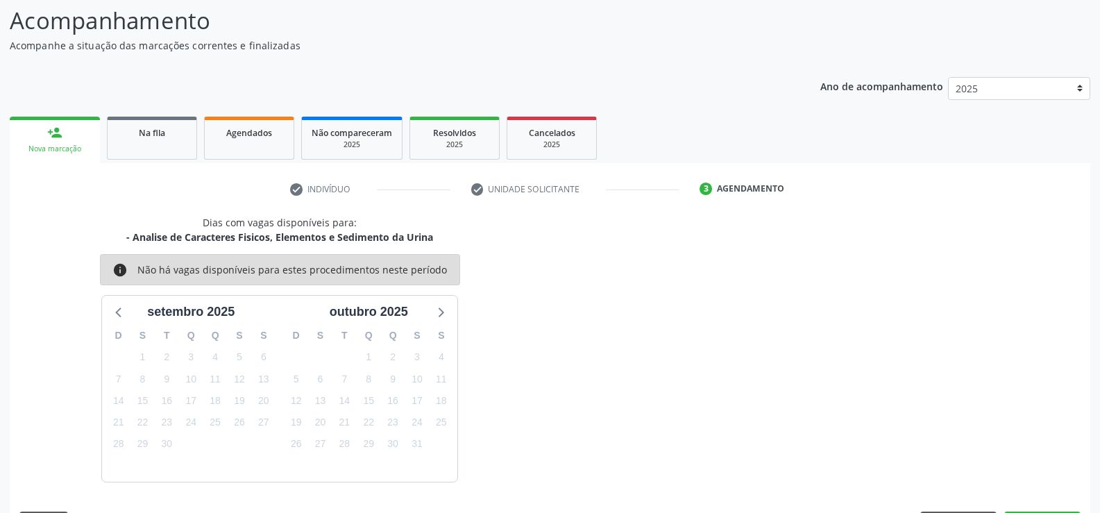
scroll to position [151, 0]
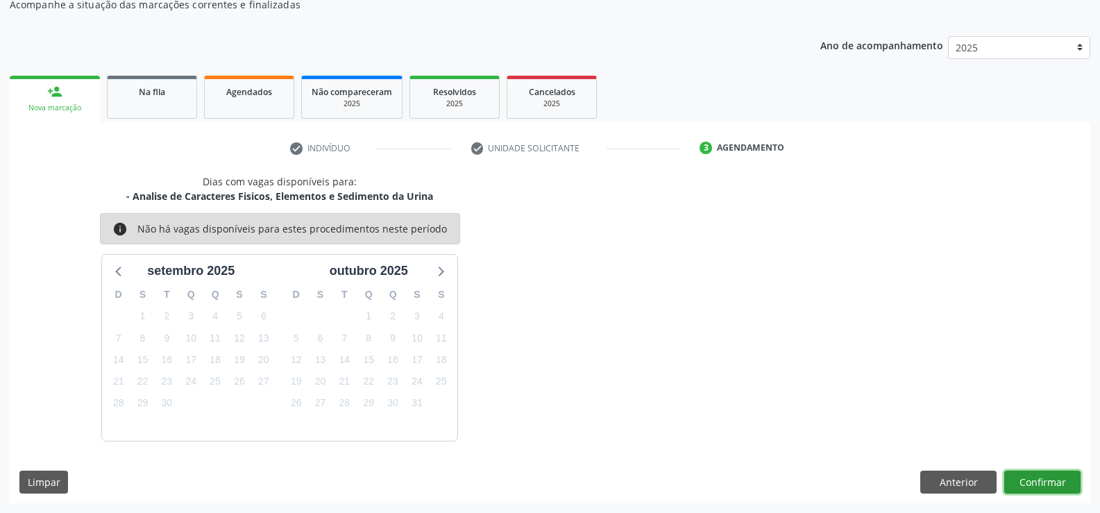
click at [1036, 487] on button "Confirmar" at bounding box center [1042, 483] width 76 height 24
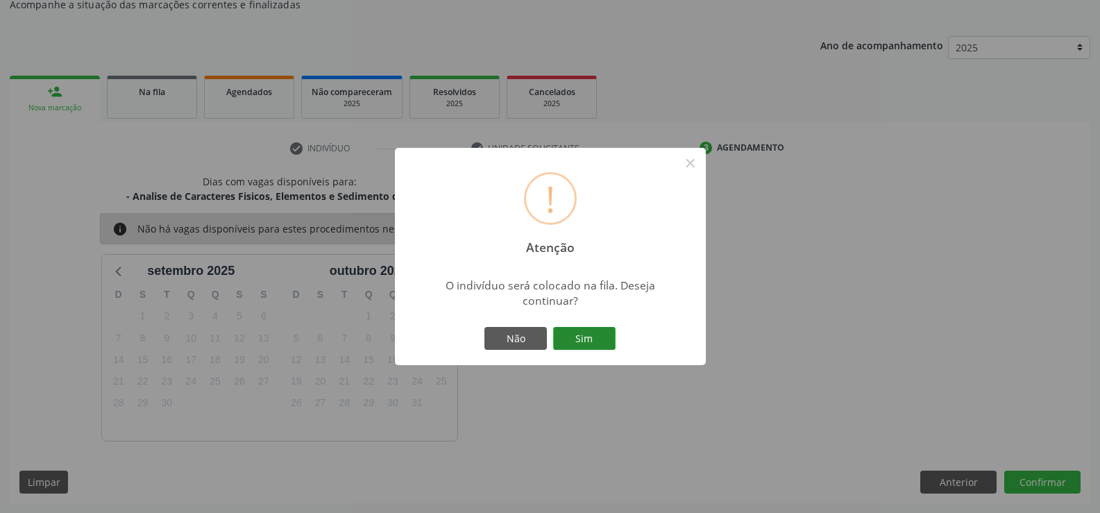
click at [587, 342] on button "Sim" at bounding box center [584, 339] width 62 height 24
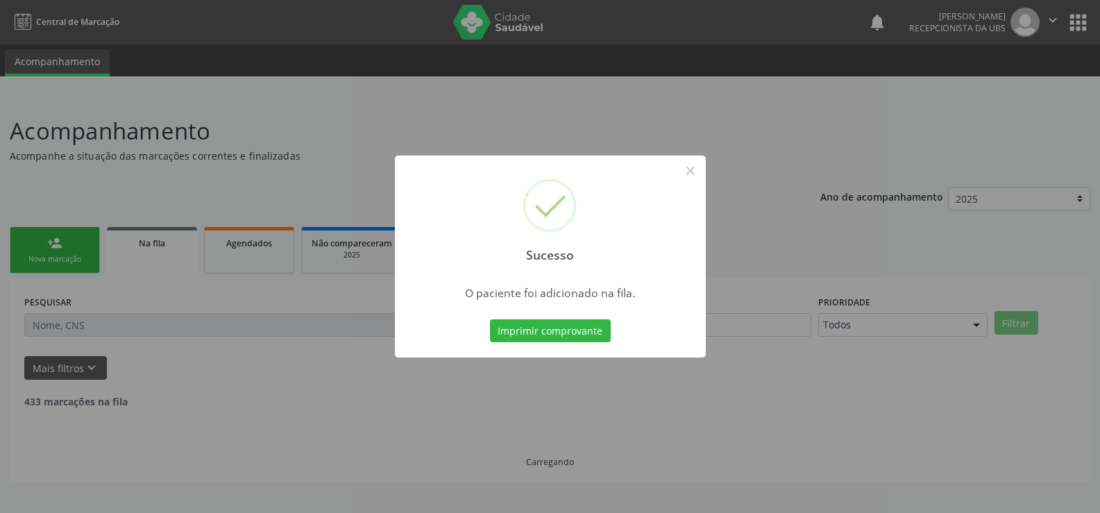
scroll to position [0, 0]
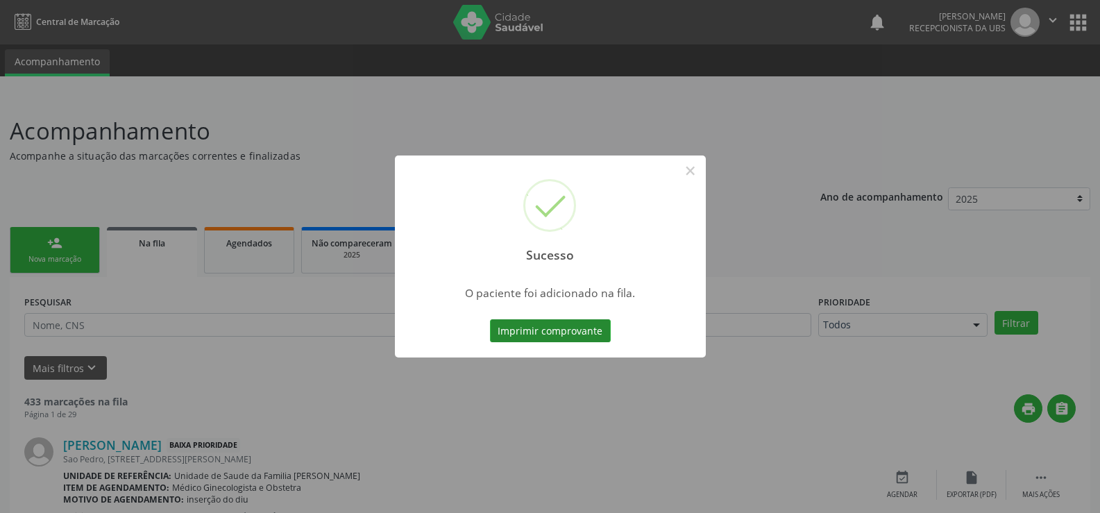
click at [560, 330] on button "Imprimir comprovante" at bounding box center [550, 331] width 121 height 24
